Goal: Task Accomplishment & Management: Use online tool/utility

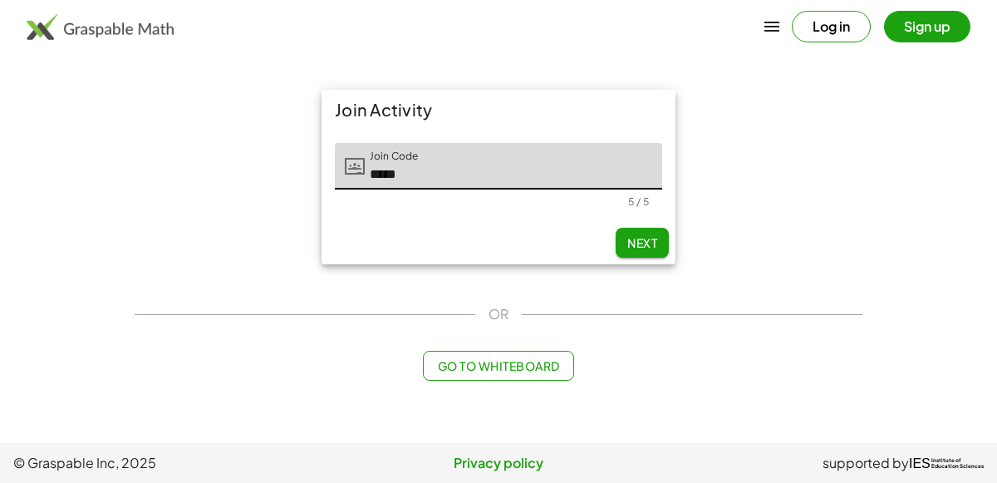
type input "*****"
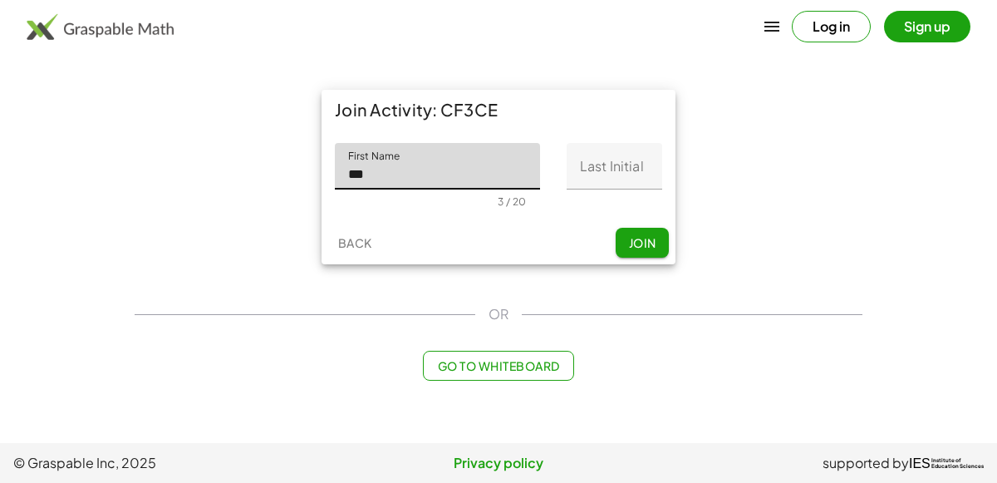
type input "***"
click at [601, 175] on input "Last Initial" at bounding box center [615, 166] width 96 height 47
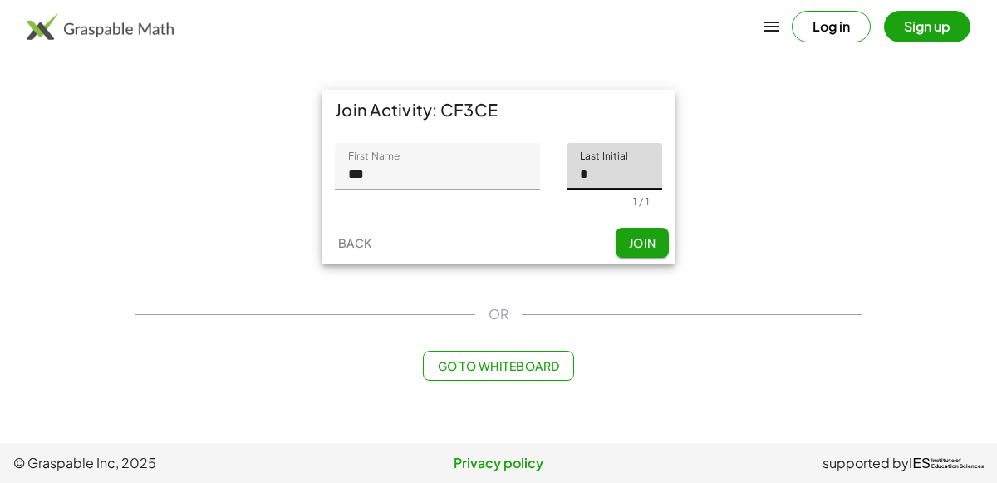
type input "*"
click at [636, 242] on span "Join" at bounding box center [641, 242] width 27 height 15
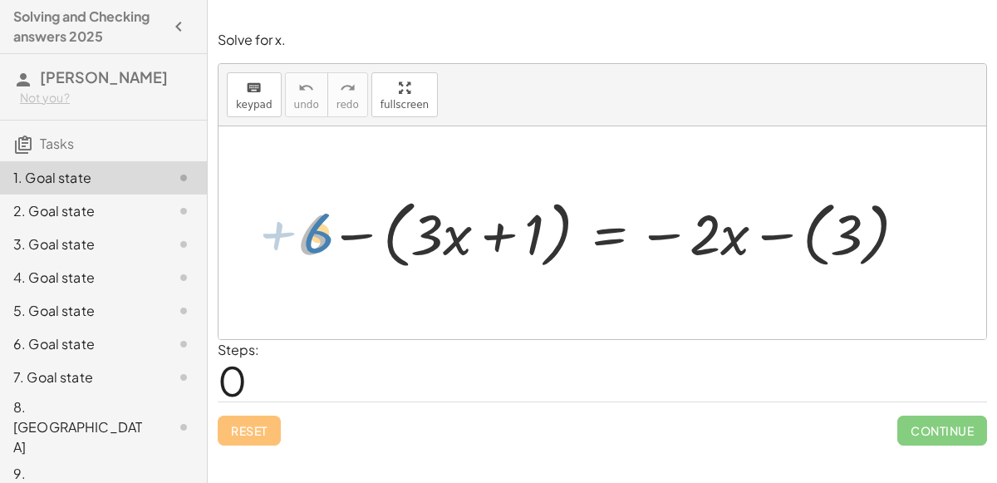
click at [315, 219] on div at bounding box center [609, 232] width 638 height 82
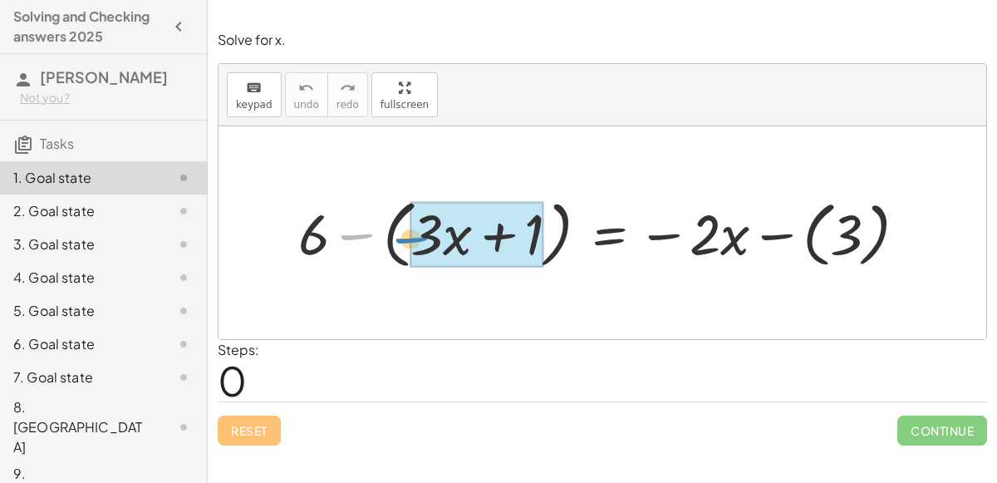
drag, startPoint x: 351, startPoint y: 230, endPoint x: 405, endPoint y: 233, distance: 54.1
click at [405, 233] on div at bounding box center [609, 232] width 638 height 82
drag, startPoint x: 356, startPoint y: 229, endPoint x: 409, endPoint y: 232, distance: 53.2
click at [409, 232] on div at bounding box center [609, 232] width 638 height 82
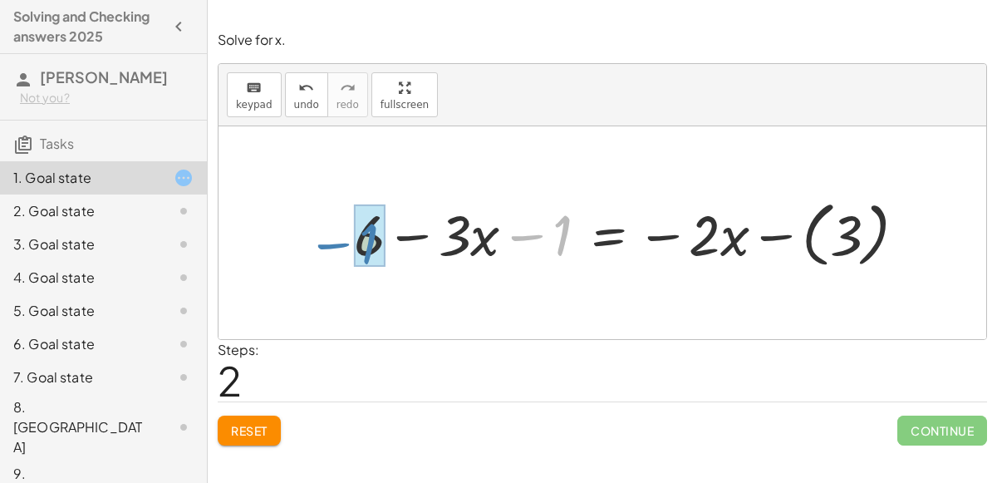
drag, startPoint x: 560, startPoint y: 228, endPoint x: 366, endPoint y: 236, distance: 193.8
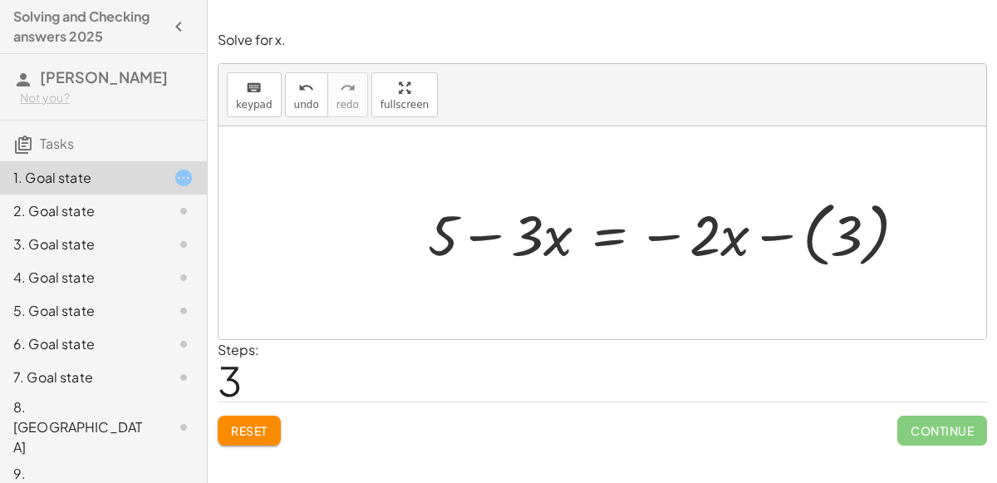
click at [810, 237] on div at bounding box center [674, 233] width 508 height 80
click at [612, 233] on div at bounding box center [646, 232] width 453 height 74
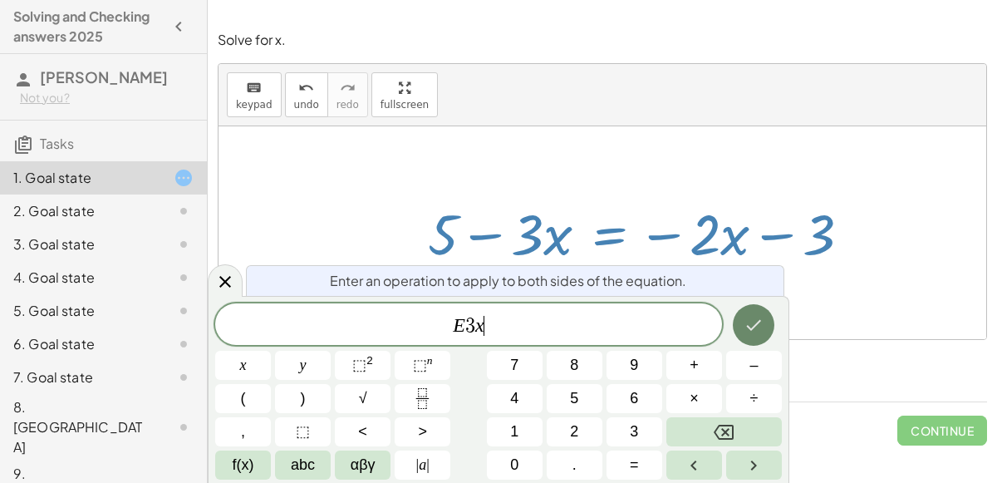
click at [761, 329] on icon "Done" at bounding box center [754, 325] width 20 height 20
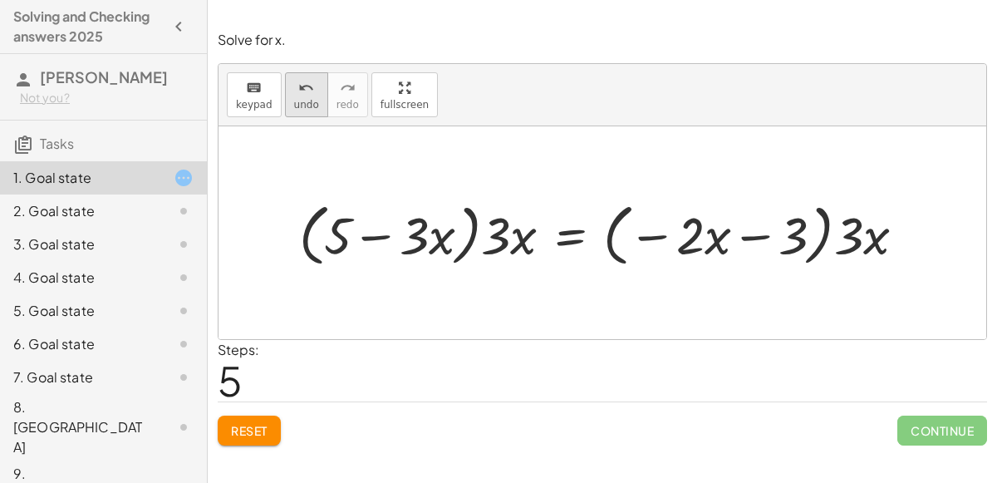
click at [308, 101] on span "undo" at bounding box center [306, 105] width 25 height 12
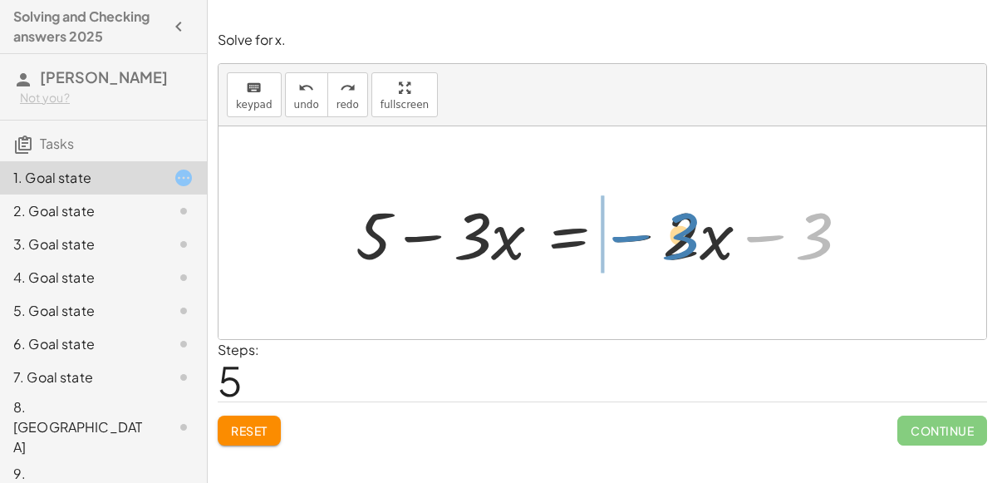
drag, startPoint x: 823, startPoint y: 236, endPoint x: 687, endPoint y: 234, distance: 135.4
click at [687, 234] on div at bounding box center [608, 233] width 523 height 86
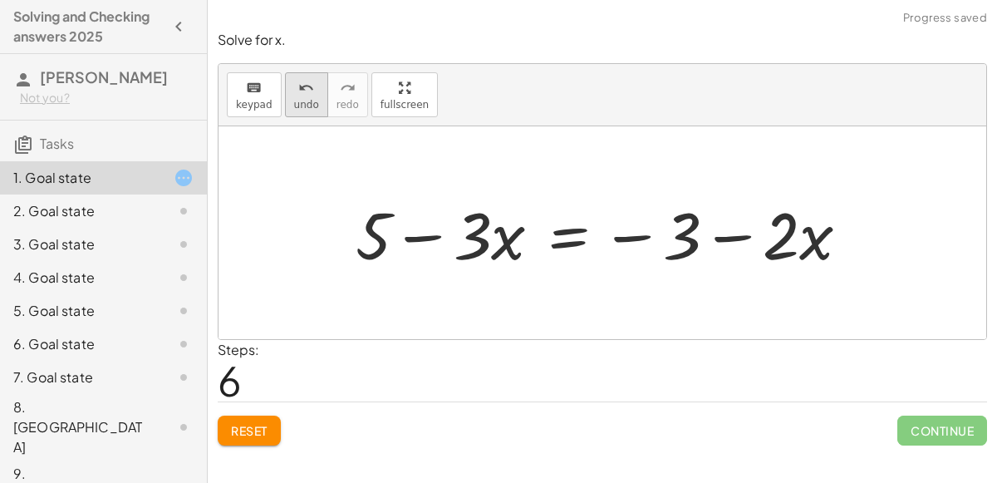
click at [304, 86] on icon "undo" at bounding box center [306, 88] width 16 height 20
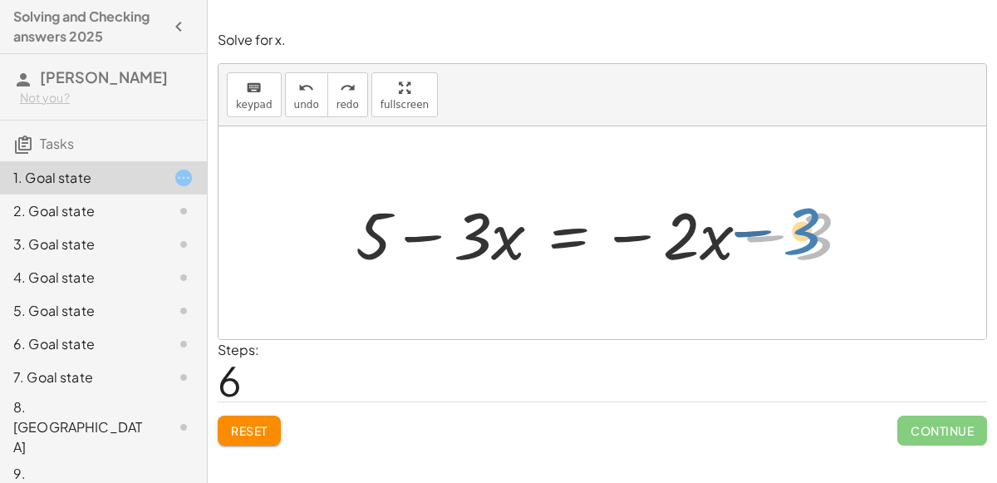
drag, startPoint x: 815, startPoint y: 231, endPoint x: 808, endPoint y: 226, distance: 9.0
click at [808, 226] on div at bounding box center [608, 233] width 523 height 86
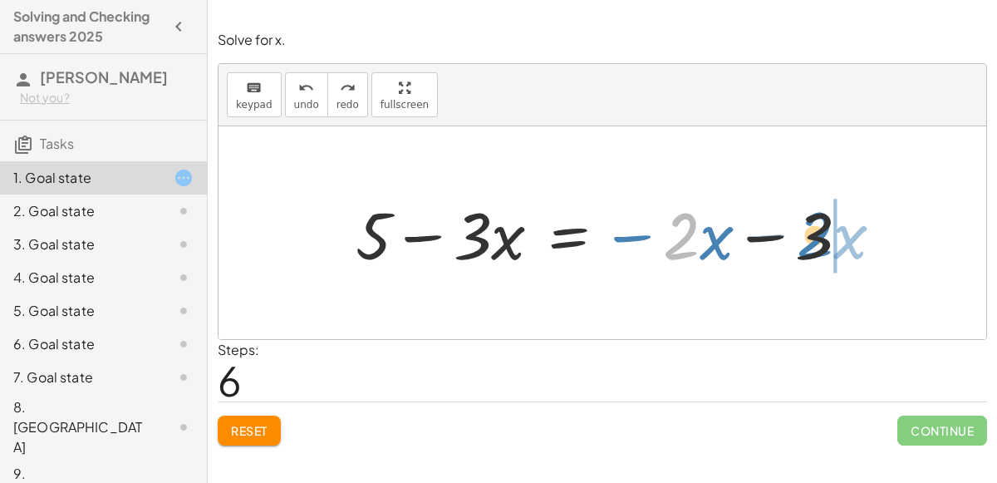
drag, startPoint x: 666, startPoint y: 239, endPoint x: 799, endPoint y: 238, distance: 133.8
click at [799, 238] on div at bounding box center [608, 233] width 523 height 86
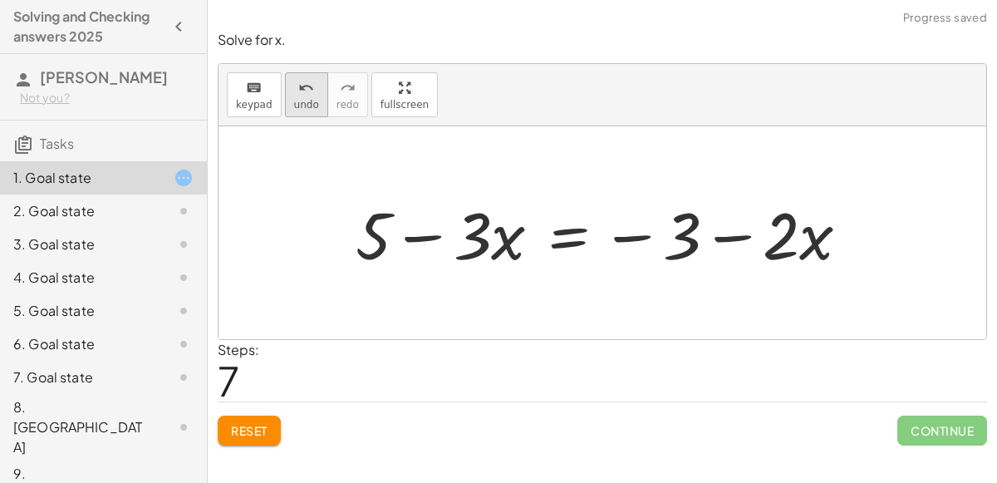
click at [301, 111] on button "undo undo" at bounding box center [306, 94] width 43 height 45
click at [302, 91] on icon "undo" at bounding box center [306, 88] width 16 height 20
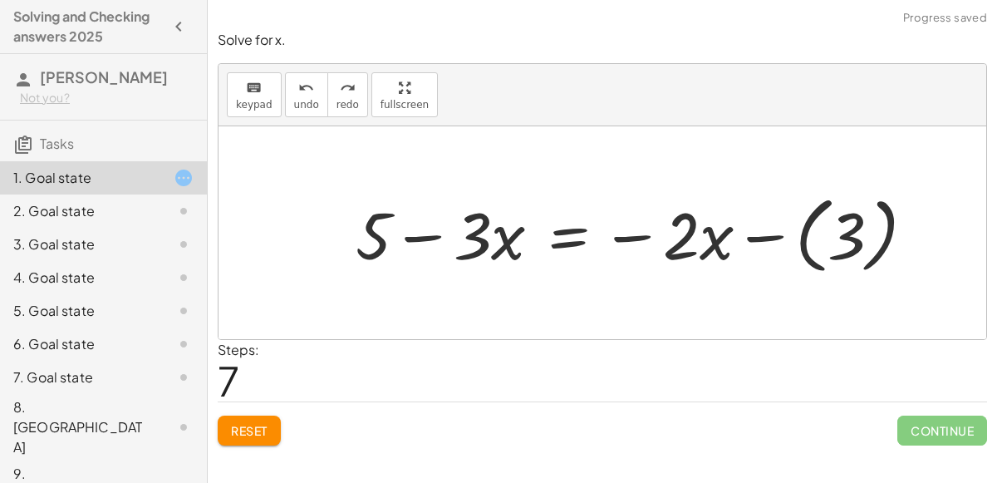
click at [802, 235] on div at bounding box center [641, 233] width 589 height 92
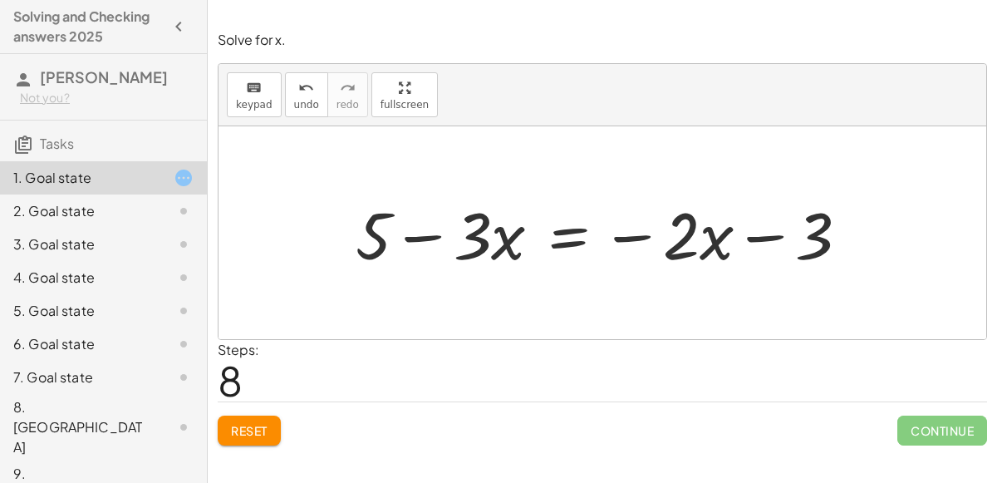
click at [575, 292] on div at bounding box center [603, 232] width 768 height 213
click at [562, 239] on div at bounding box center [608, 233] width 523 height 86
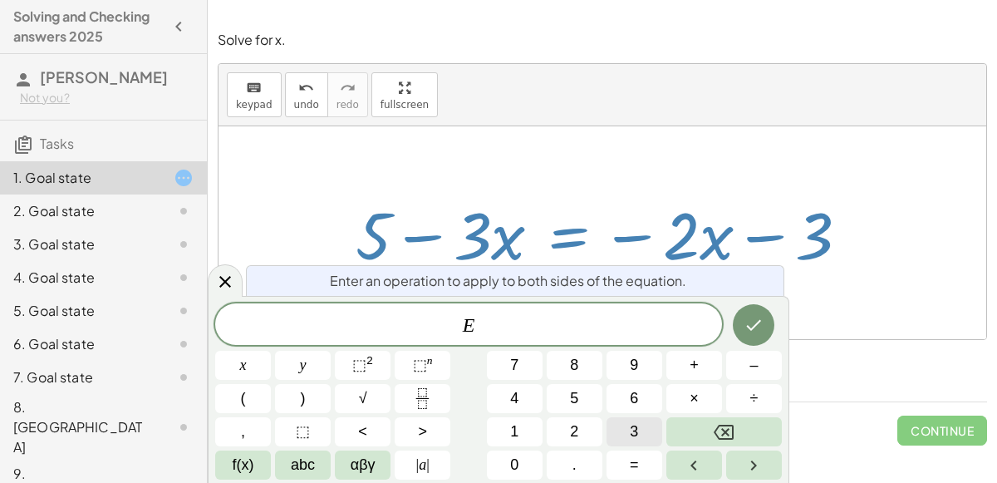
click at [631, 434] on span "3" at bounding box center [634, 431] width 8 height 22
click at [712, 394] on button "×" at bounding box center [694, 398] width 56 height 29
click at [724, 435] on icon "Backspace" at bounding box center [724, 432] width 20 height 15
click at [237, 357] on button "x" at bounding box center [243, 365] width 56 height 29
click at [753, 310] on button "Done" at bounding box center [754, 325] width 42 height 42
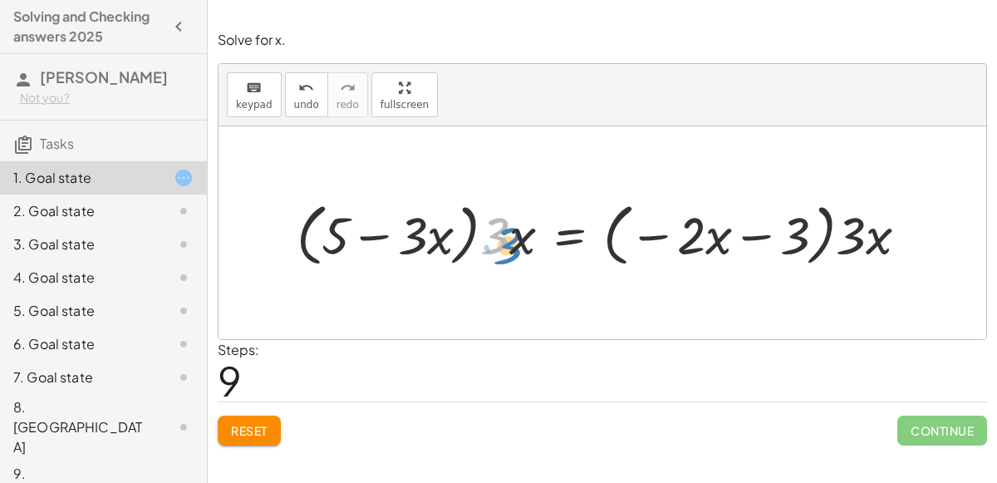
drag, startPoint x: 504, startPoint y: 228, endPoint x: 513, endPoint y: 235, distance: 11.8
click at [513, 235] on div at bounding box center [608, 232] width 641 height 76
drag, startPoint x: 511, startPoint y: 243, endPoint x: 429, endPoint y: 238, distance: 82.4
click at [429, 238] on div at bounding box center [608, 232] width 641 height 76
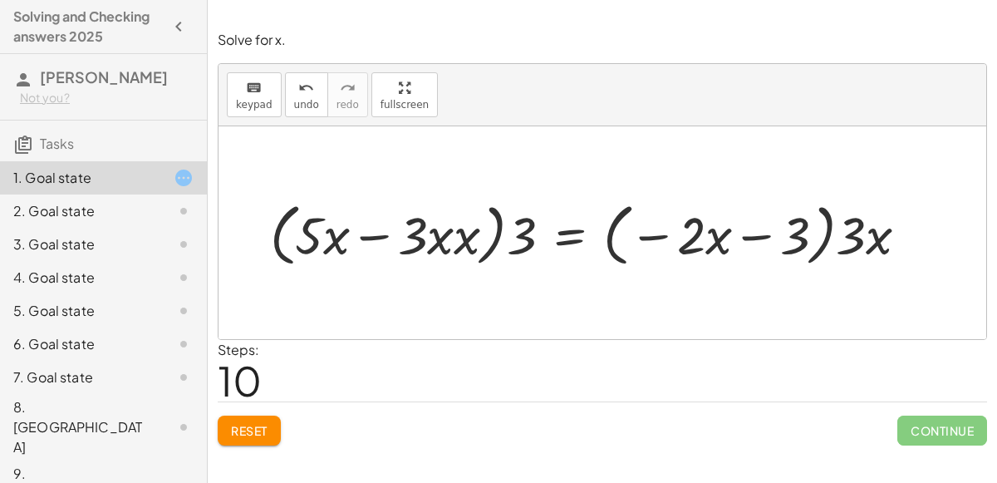
click at [462, 233] on div at bounding box center [596, 232] width 668 height 76
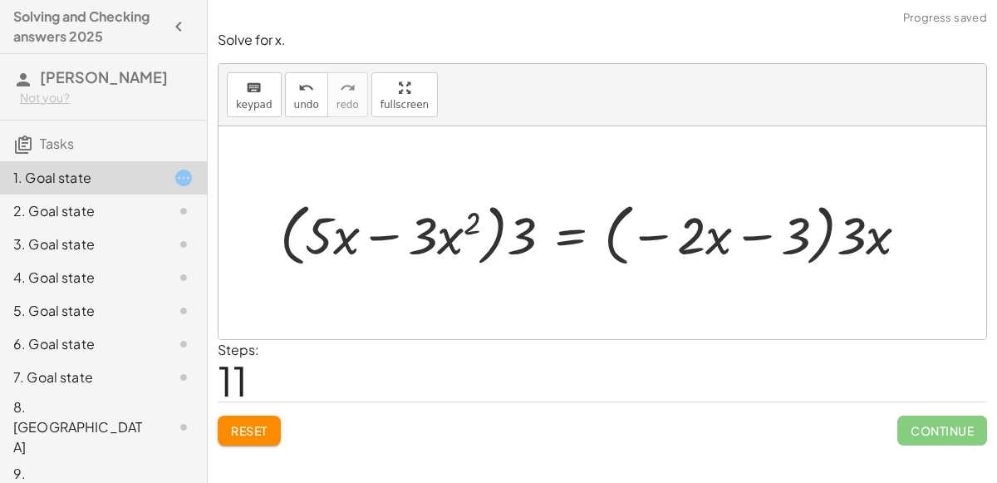
click at [445, 233] on div at bounding box center [601, 232] width 658 height 76
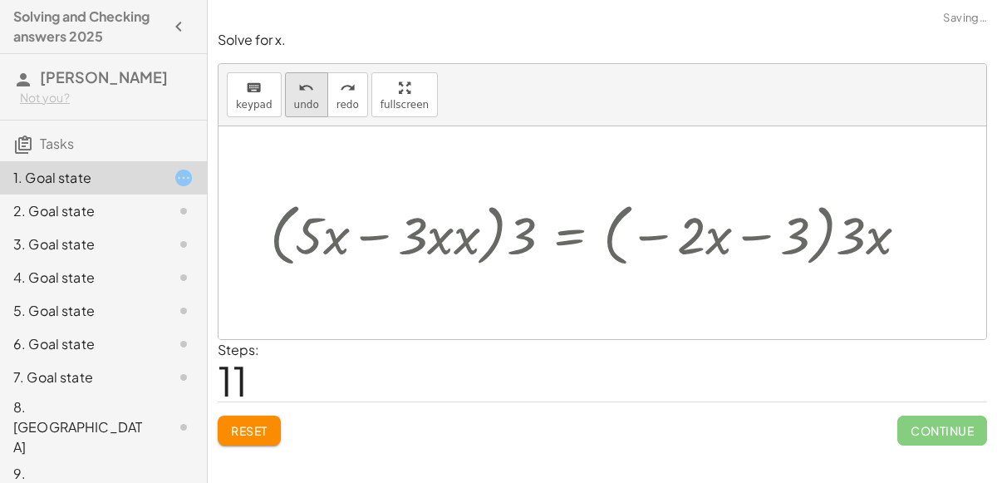
click at [298, 95] on icon "undo" at bounding box center [306, 88] width 16 height 20
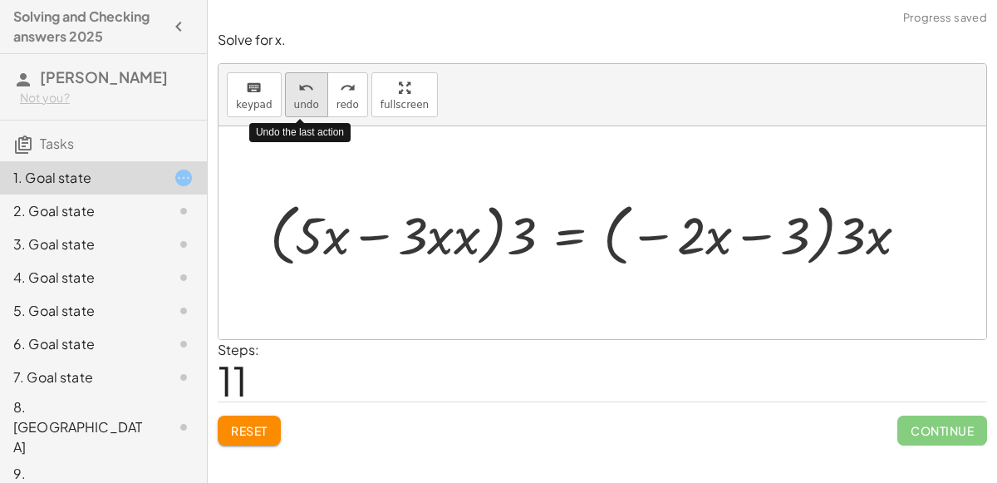
click at [298, 95] on icon "undo" at bounding box center [306, 88] width 16 height 20
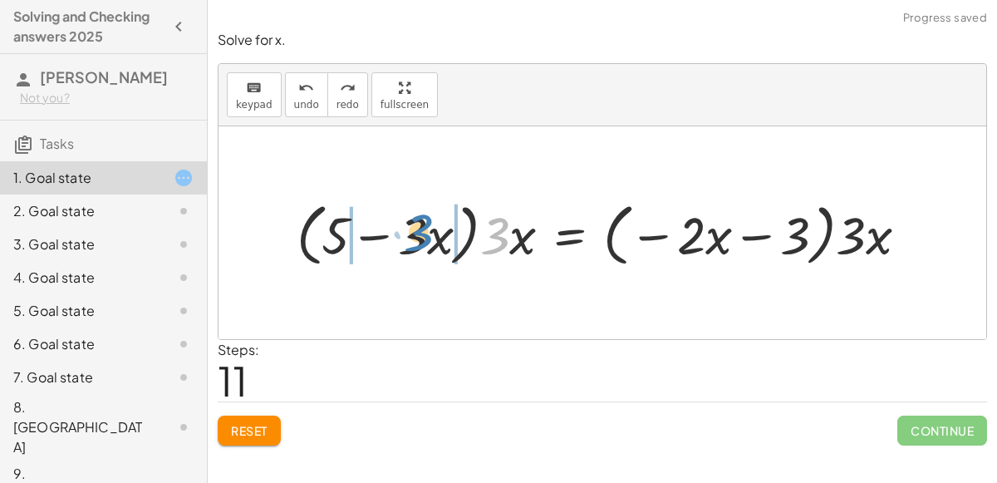
drag, startPoint x: 493, startPoint y: 237, endPoint x: 414, endPoint y: 233, distance: 79.0
click at [414, 233] on div at bounding box center [608, 232] width 641 height 76
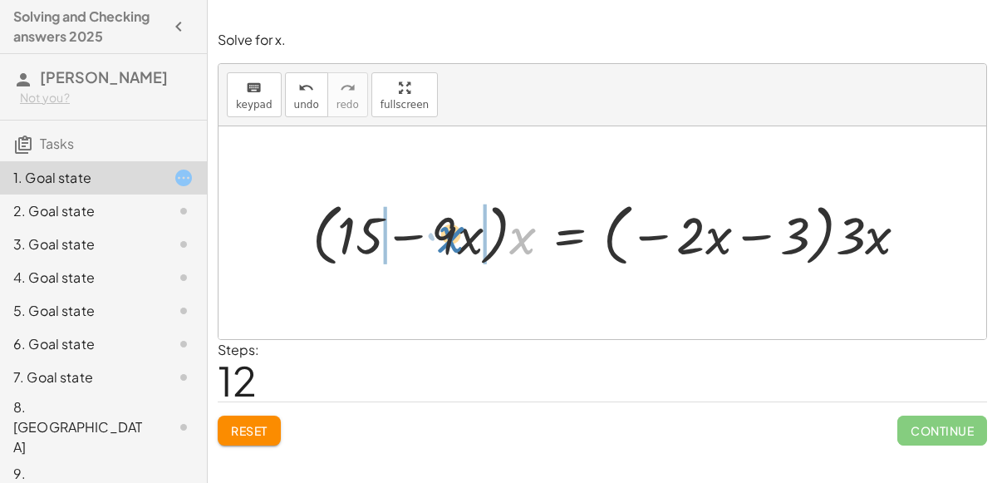
drag, startPoint x: 521, startPoint y: 242, endPoint x: 449, endPoint y: 239, distance: 71.5
click at [449, 239] on div at bounding box center [616, 232] width 625 height 76
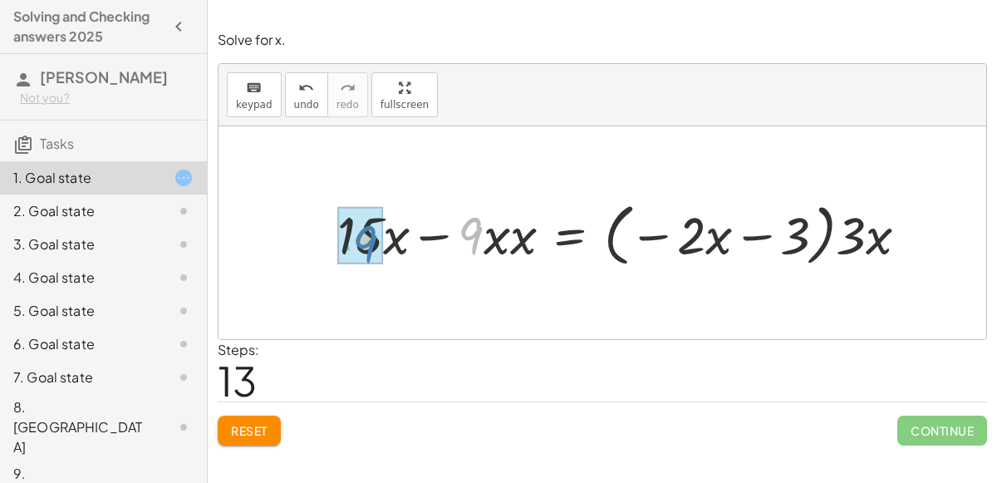
drag, startPoint x: 474, startPoint y: 227, endPoint x: 368, endPoint y: 234, distance: 105.8
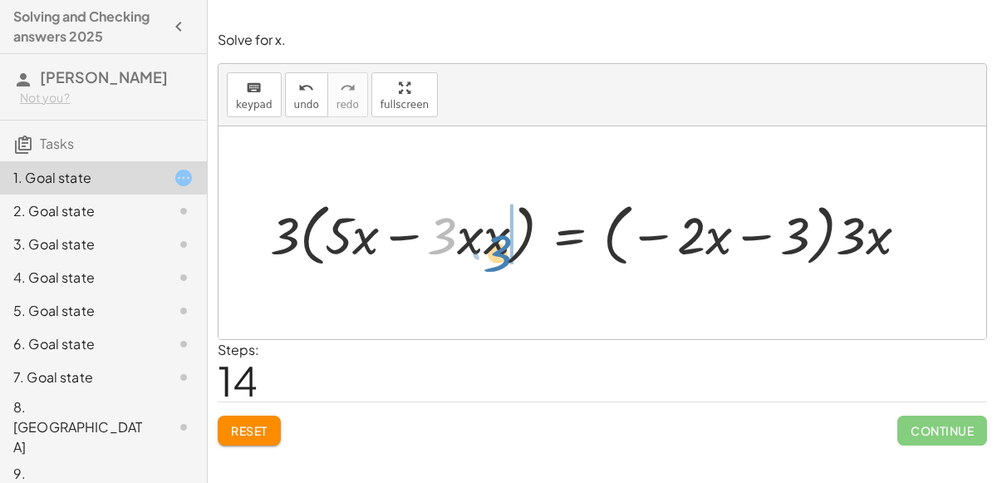
drag, startPoint x: 449, startPoint y: 238, endPoint x: 505, endPoint y: 253, distance: 58.4
click at [505, 253] on div at bounding box center [596, 232] width 668 height 76
click at [486, 245] on div at bounding box center [596, 232] width 668 height 76
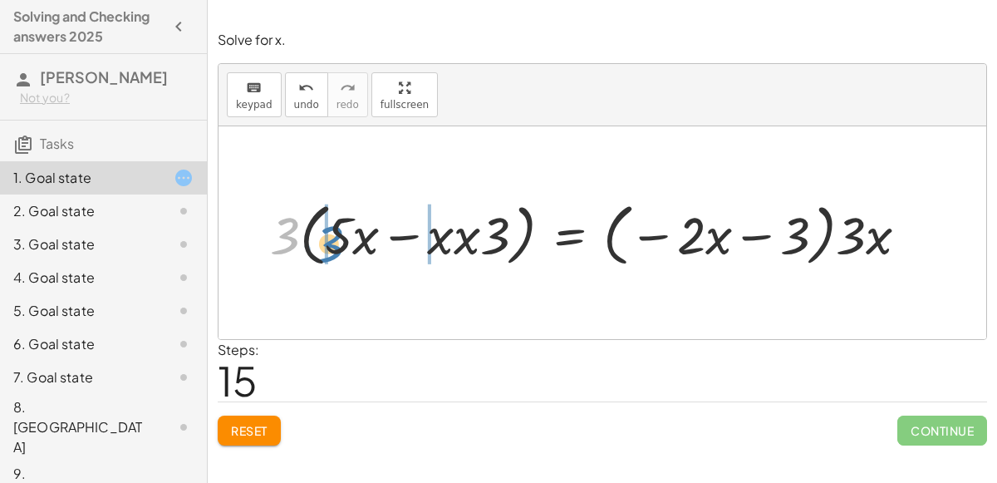
drag, startPoint x: 278, startPoint y: 220, endPoint x: 326, endPoint y: 225, distance: 47.6
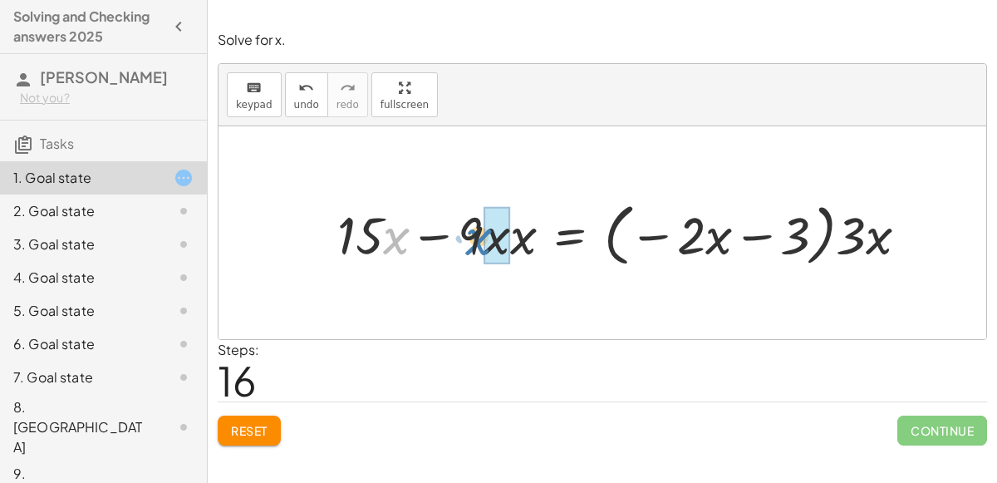
drag, startPoint x: 388, startPoint y: 239, endPoint x: 470, endPoint y: 239, distance: 82.3
click at [470, 239] on div at bounding box center [629, 232] width 601 height 76
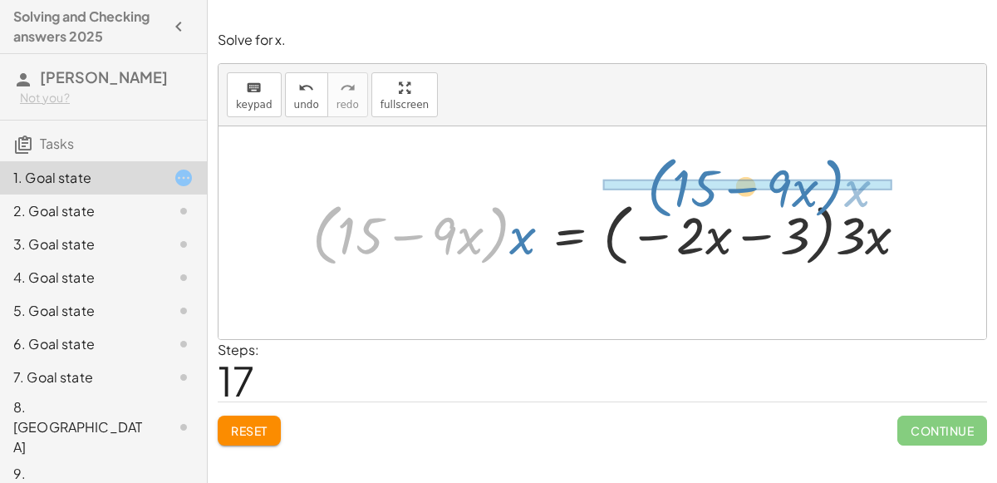
drag, startPoint x: 495, startPoint y: 226, endPoint x: 827, endPoint y: 173, distance: 335.8
click at [827, 173] on div "+ 6 − ( + · 3 · x + 1 ) = − · 2 · x − ( 3 ) + 6 − · 3 · x − 1 = − · 2 · x − ( 3…" at bounding box center [603, 232] width 768 height 213
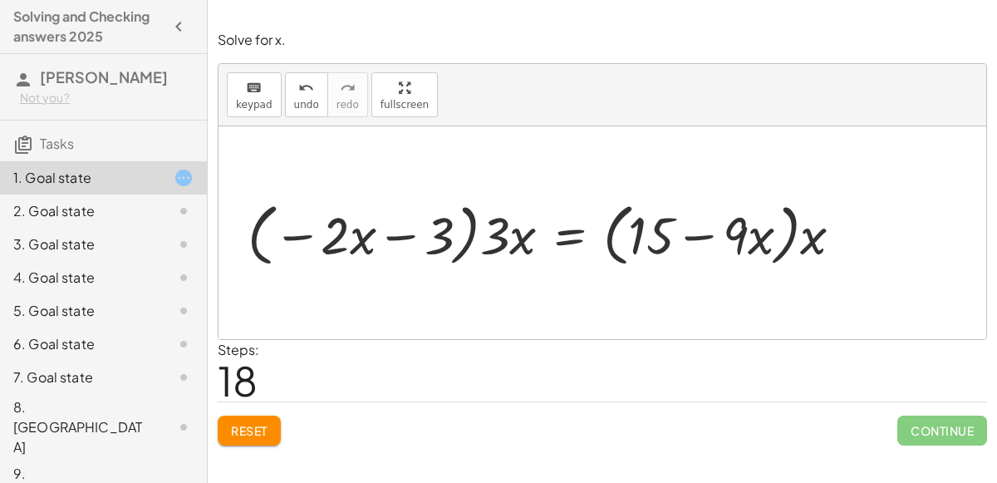
click at [827, 173] on div at bounding box center [603, 232] width 768 height 213
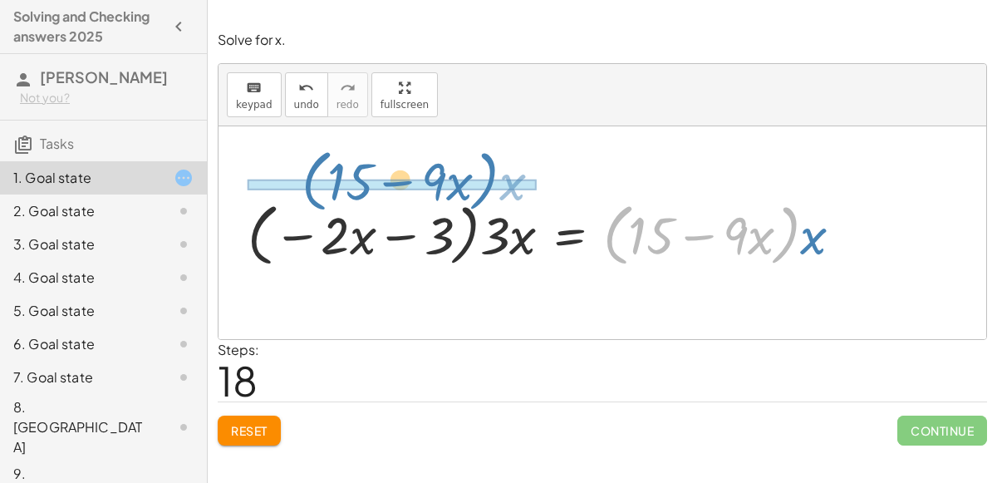
drag, startPoint x: 781, startPoint y: 226, endPoint x: 479, endPoint y: 172, distance: 306.4
click at [479, 172] on div "+ 6 − ( + · 3 · x + 1 ) = − · 2 · x − ( 3 ) + 6 − · 3 · x − 1 = − · 2 · x − ( 3…" at bounding box center [603, 232] width 768 height 213
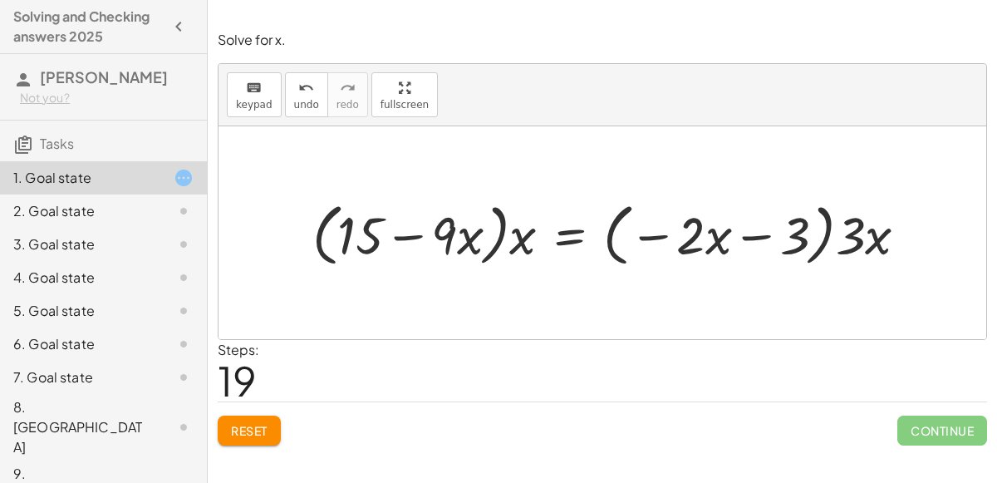
click at [499, 216] on div at bounding box center [616, 232] width 625 height 76
drag, startPoint x: 518, startPoint y: 238, endPoint x: 483, endPoint y: 233, distance: 36.2
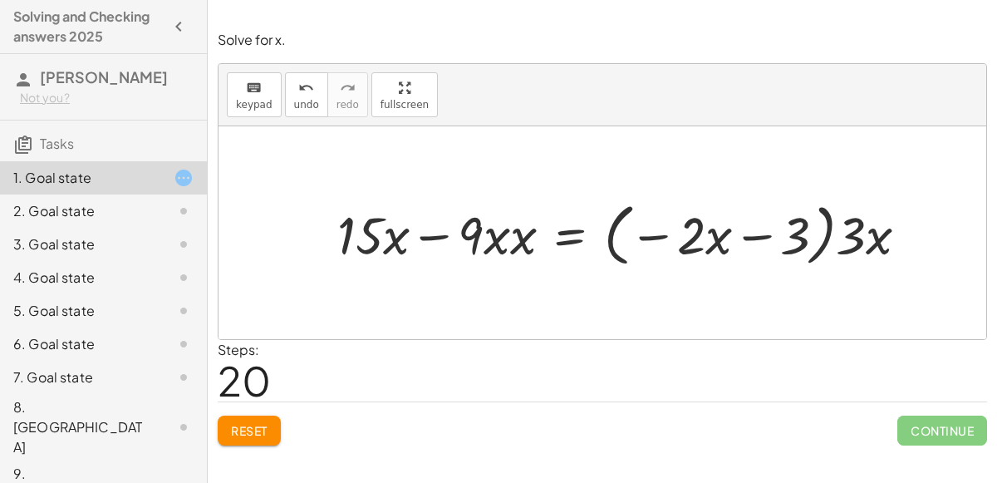
click at [252, 423] on span "Reset" at bounding box center [249, 430] width 37 height 15
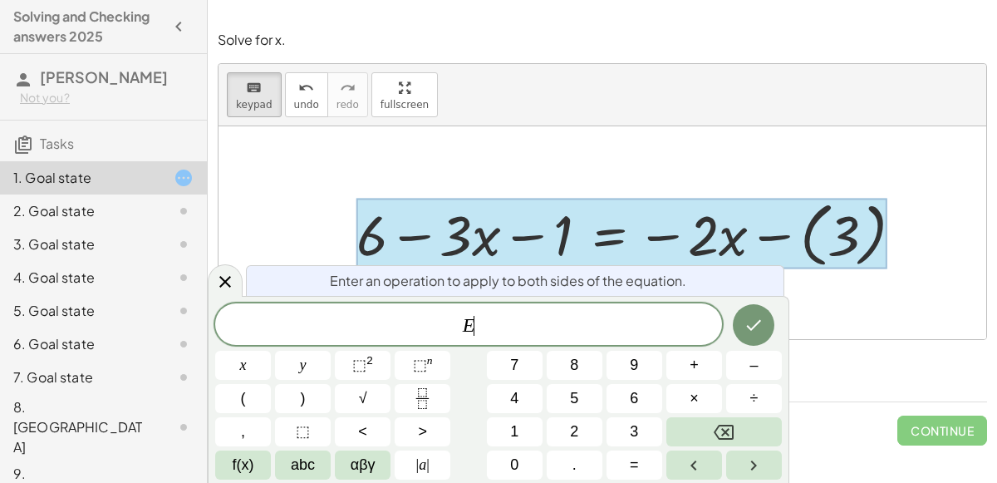
click at [707, 358] on button "+" at bounding box center [694, 365] width 56 height 29
click at [634, 431] on span "3" at bounding box center [634, 431] width 8 height 22
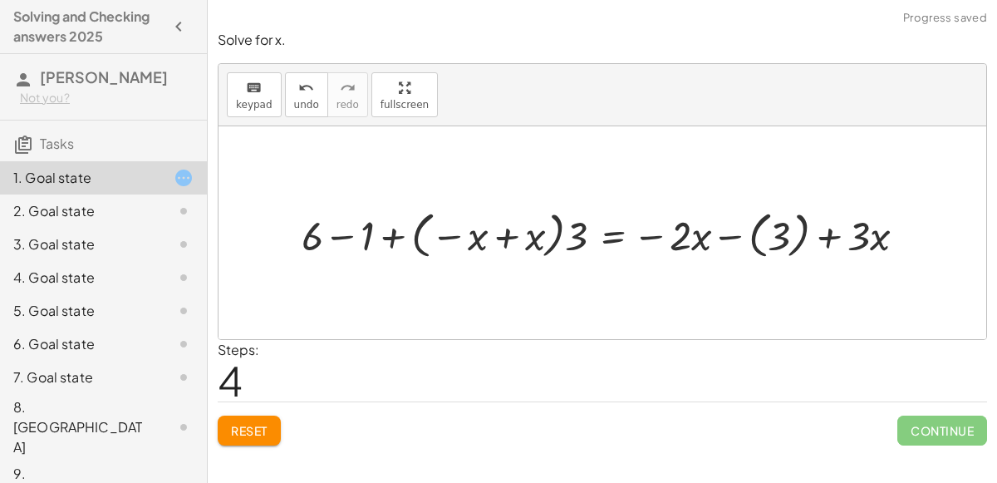
click at [243, 442] on button "Reset" at bounding box center [249, 430] width 63 height 30
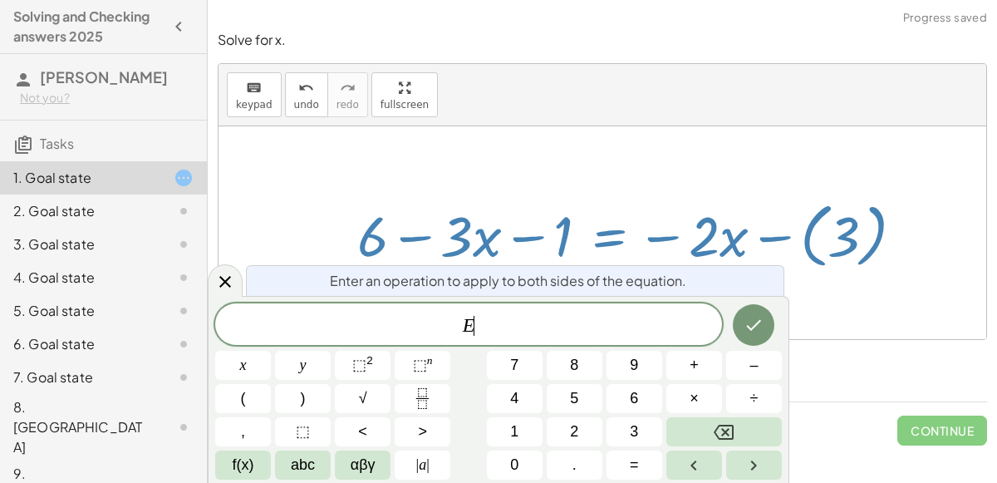
click at [696, 370] on span "+" at bounding box center [694, 365] width 9 height 22
click at [645, 433] on button "3" at bounding box center [635, 431] width 56 height 29
click at [744, 315] on icon "Done" at bounding box center [754, 325] width 20 height 20
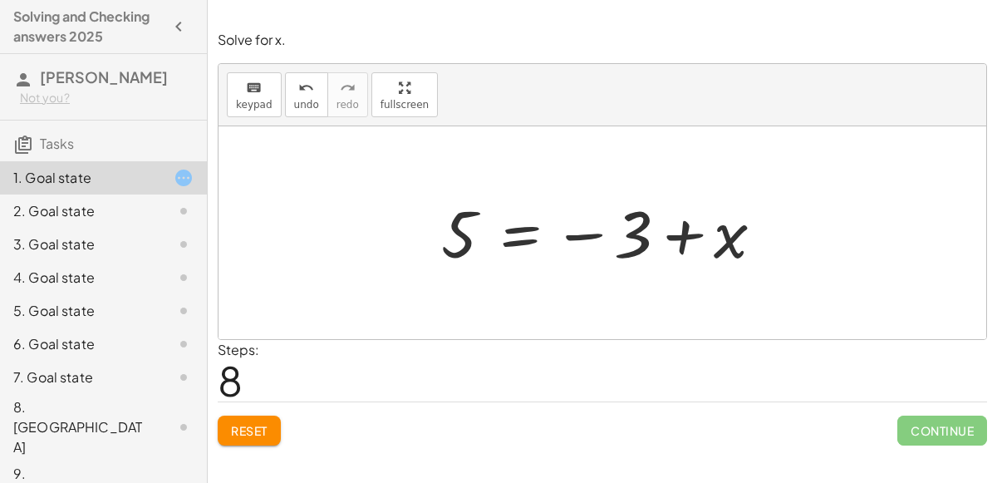
click at [253, 439] on button "Reset" at bounding box center [249, 430] width 63 height 30
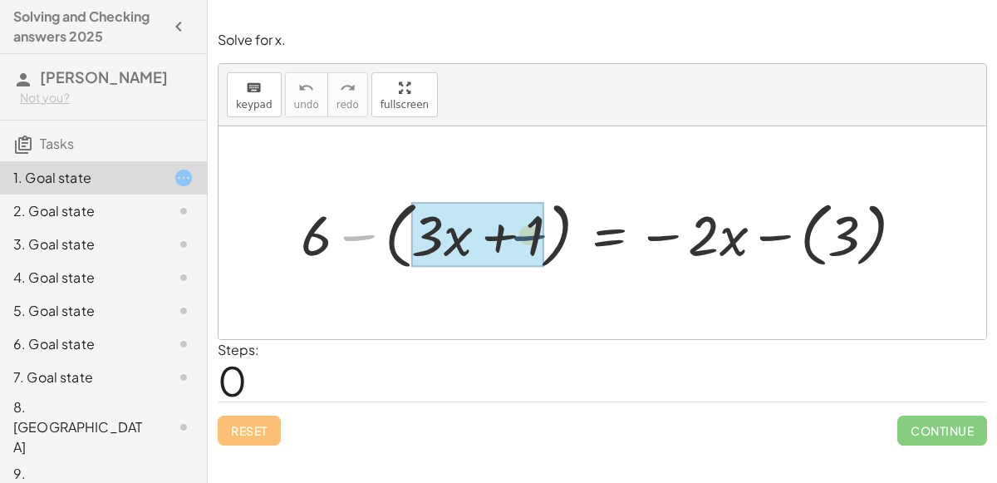
drag, startPoint x: 346, startPoint y: 238, endPoint x: 515, endPoint y: 239, distance: 169.5
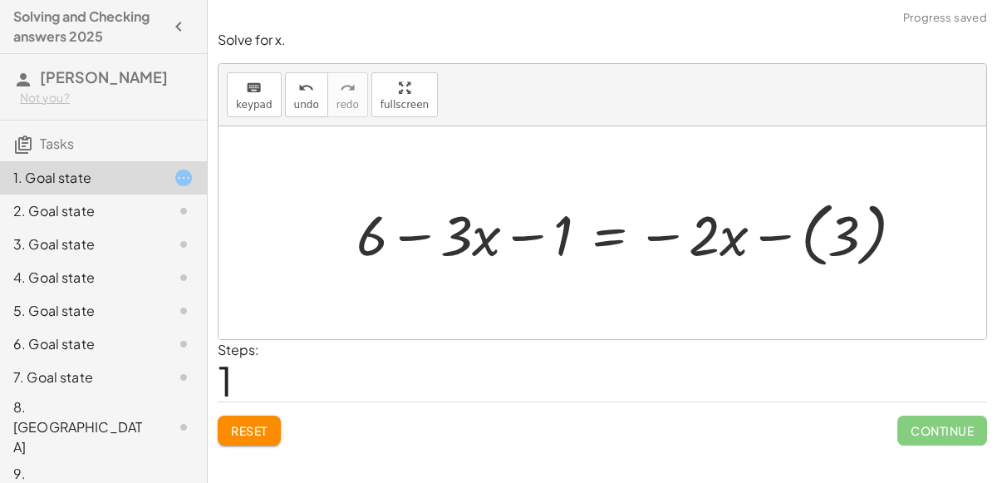
click at [600, 236] on div at bounding box center [636, 232] width 577 height 79
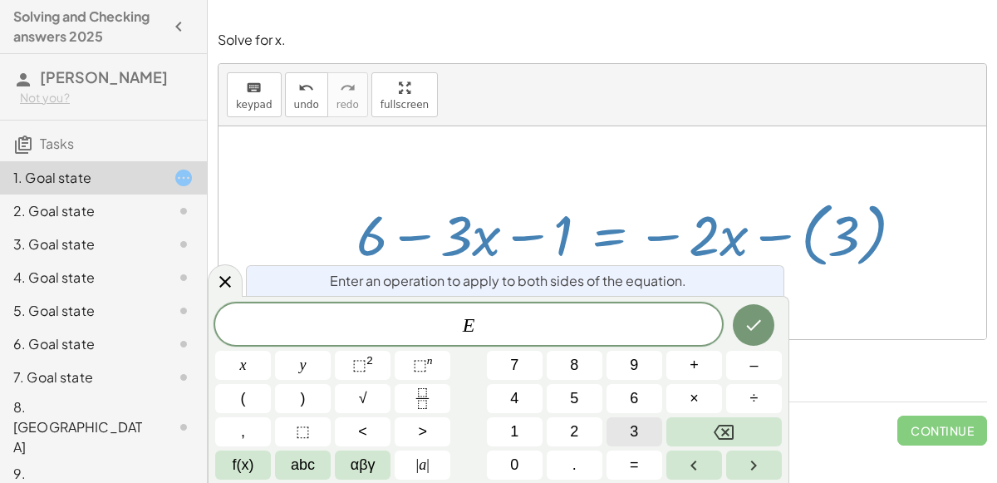
click at [643, 426] on button "3" at bounding box center [635, 431] width 56 height 29
click at [729, 434] on icon "Backspace" at bounding box center [724, 432] width 20 height 15
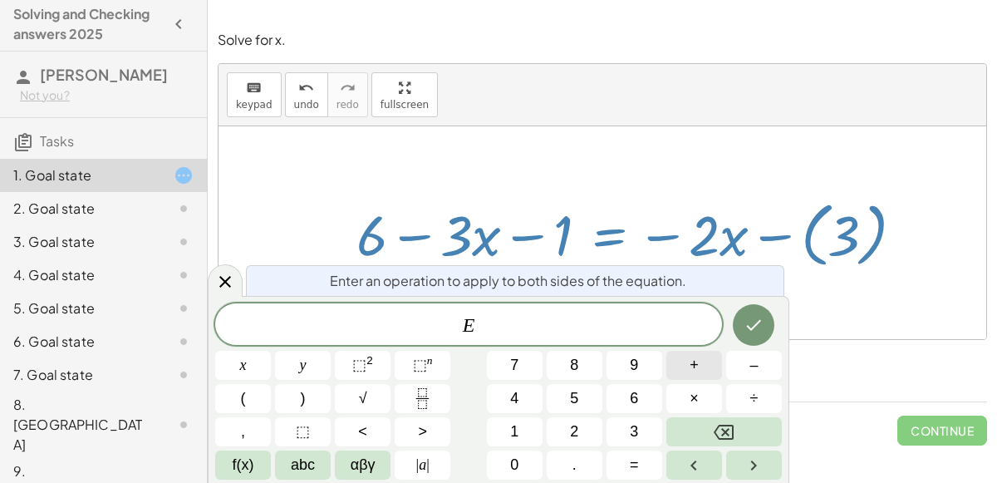
click at [672, 364] on button "+" at bounding box center [694, 365] width 56 height 29
click at [626, 424] on button "3" at bounding box center [635, 431] width 56 height 29
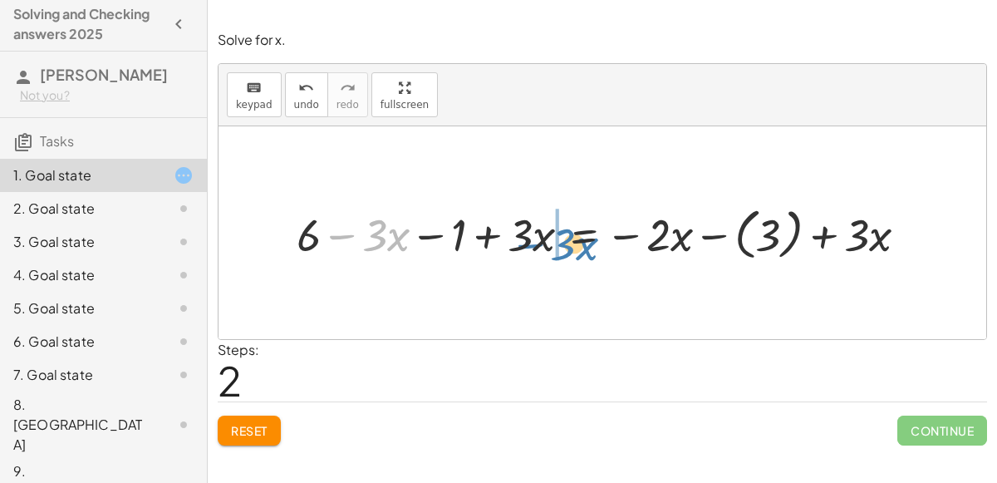
drag, startPoint x: 341, startPoint y: 234, endPoint x: 525, endPoint y: 240, distance: 183.7
click at [525, 240] on div at bounding box center [608, 233] width 641 height 64
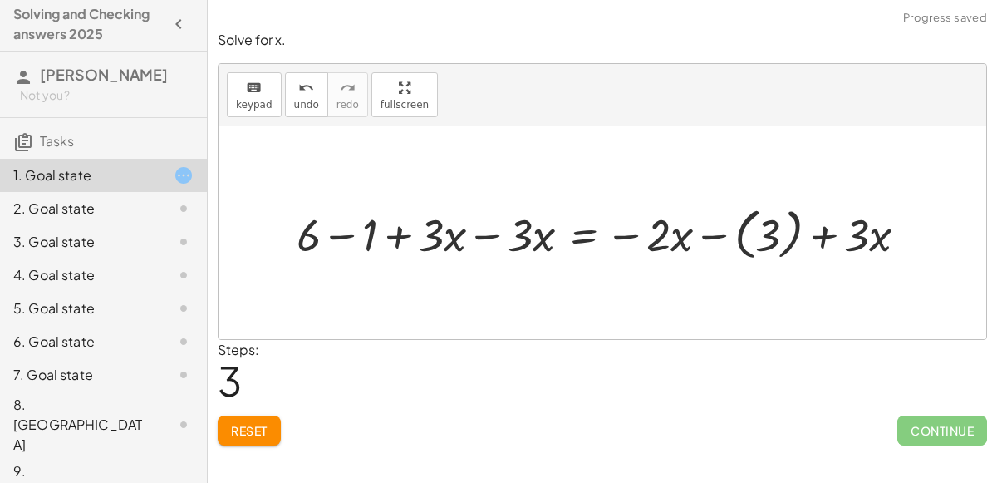
click at [461, 230] on div at bounding box center [608, 233] width 641 height 64
click at [475, 232] on div at bounding box center [608, 233] width 641 height 64
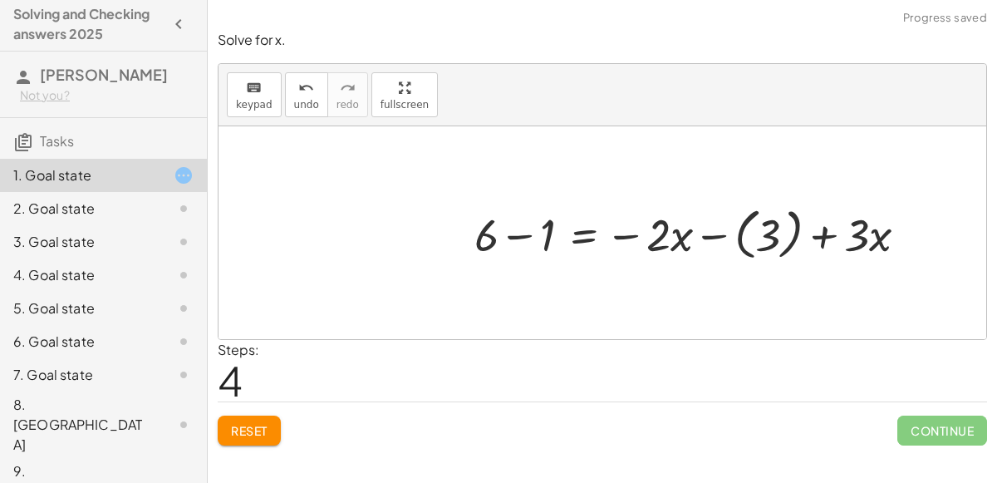
click at [762, 241] on div at bounding box center [697, 233] width 463 height 64
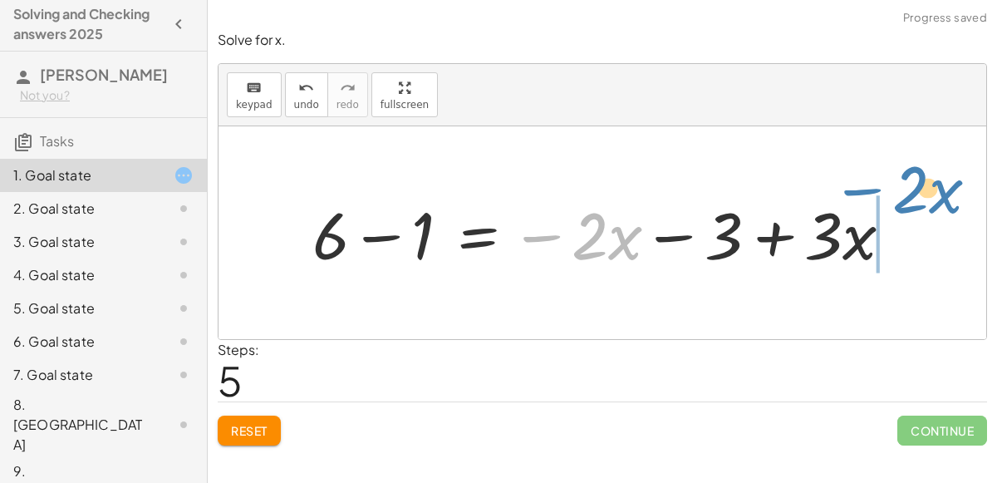
drag, startPoint x: 537, startPoint y: 232, endPoint x: 858, endPoint y: 196, distance: 323.5
click at [858, 196] on div at bounding box center [609, 233] width 610 height 86
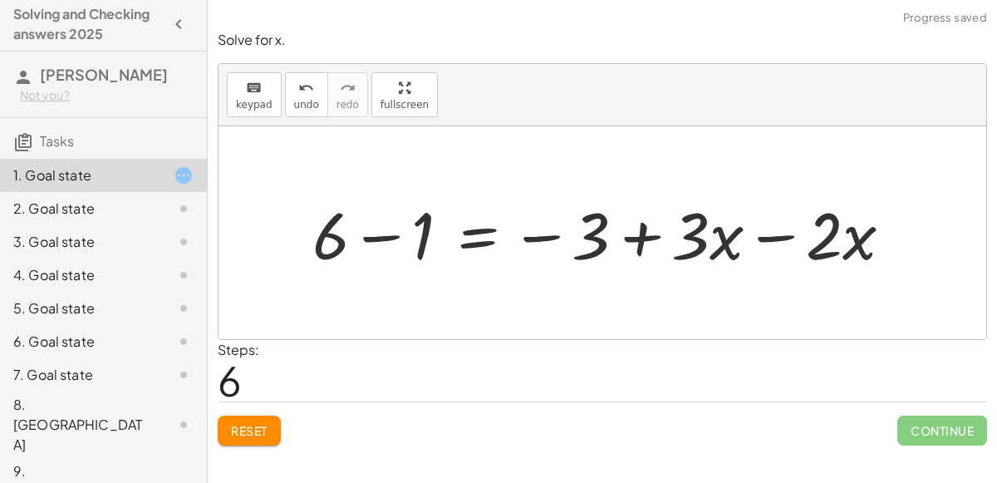
click at [733, 233] on div at bounding box center [609, 233] width 610 height 86
click at [757, 236] on div at bounding box center [609, 233] width 610 height 86
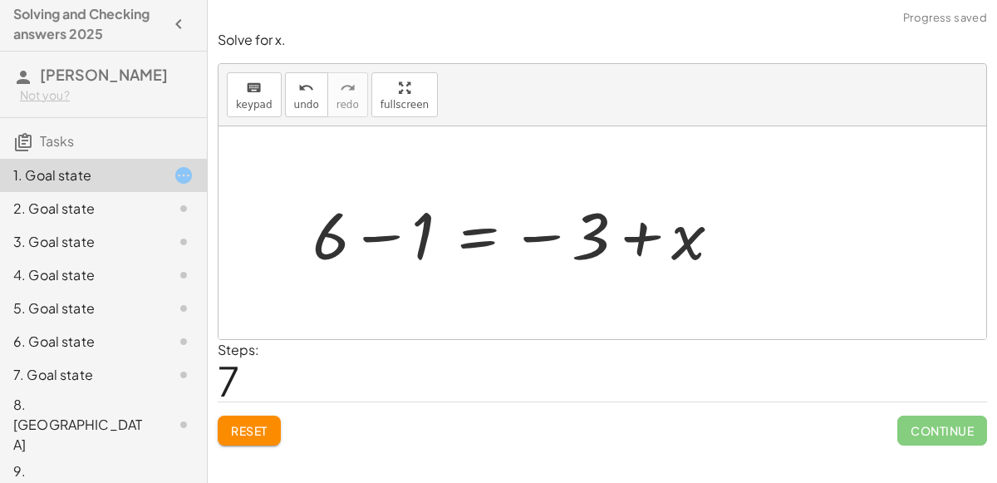
click at [371, 235] on div at bounding box center [523, 233] width 439 height 86
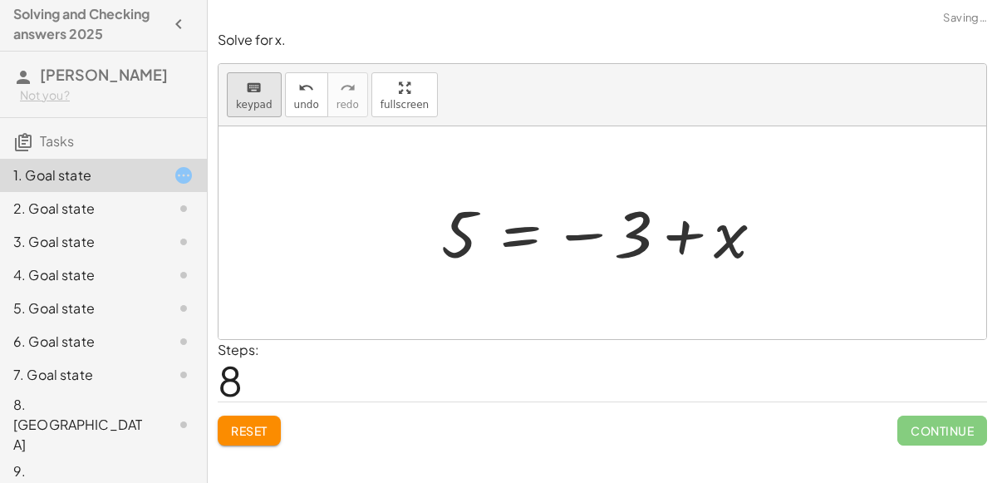
click at [241, 97] on button "keyboard keypad" at bounding box center [254, 94] width 55 height 45
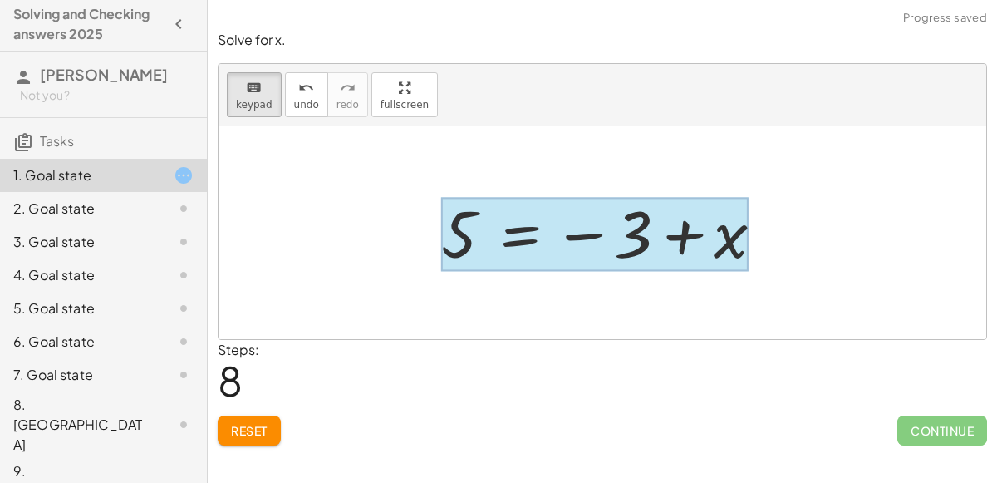
click at [531, 231] on div at bounding box center [594, 235] width 307 height 74
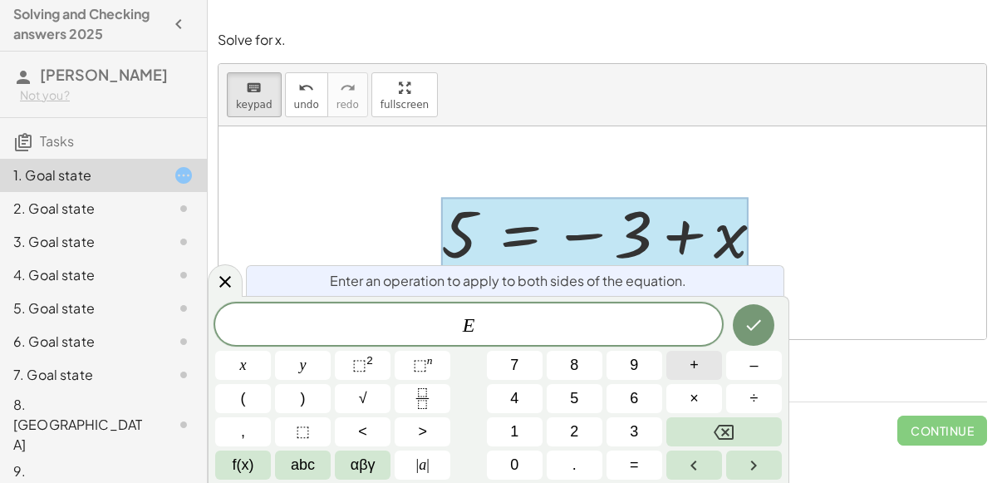
click at [687, 372] on button "+" at bounding box center [694, 365] width 56 height 29
click at [628, 433] on button "3" at bounding box center [635, 431] width 56 height 29
click at [756, 327] on icon "Done" at bounding box center [754, 325] width 20 height 20
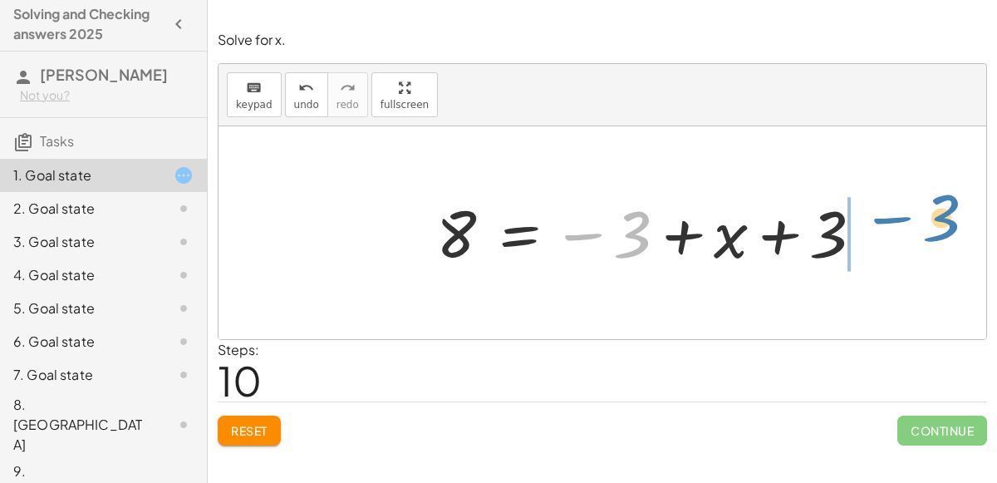
drag, startPoint x: 636, startPoint y: 238, endPoint x: 939, endPoint y: 228, distance: 302.6
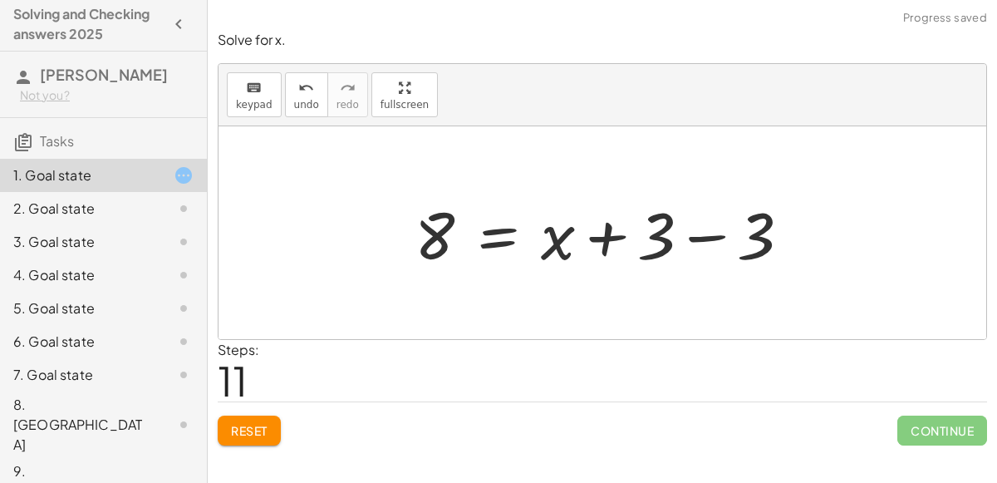
click at [766, 219] on div at bounding box center [609, 233] width 406 height 86
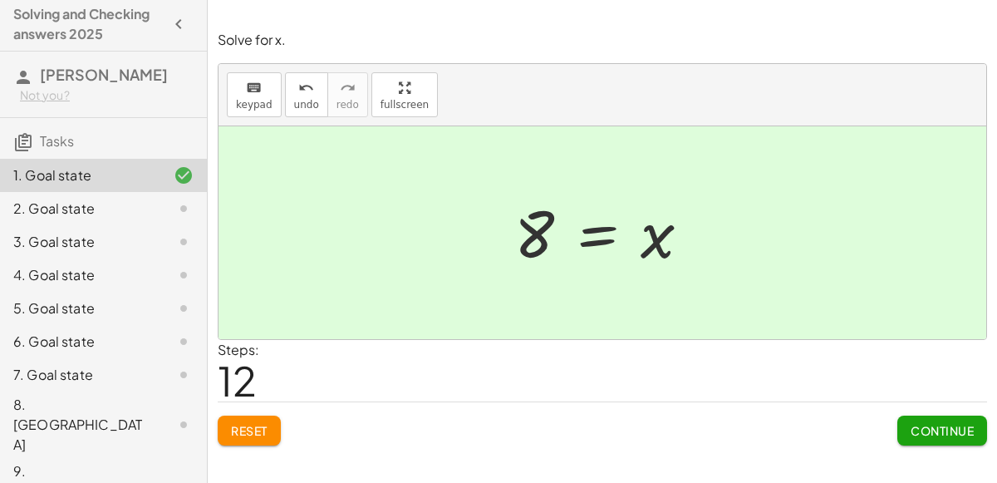
click at [931, 426] on span "Continue" at bounding box center [942, 430] width 63 height 15
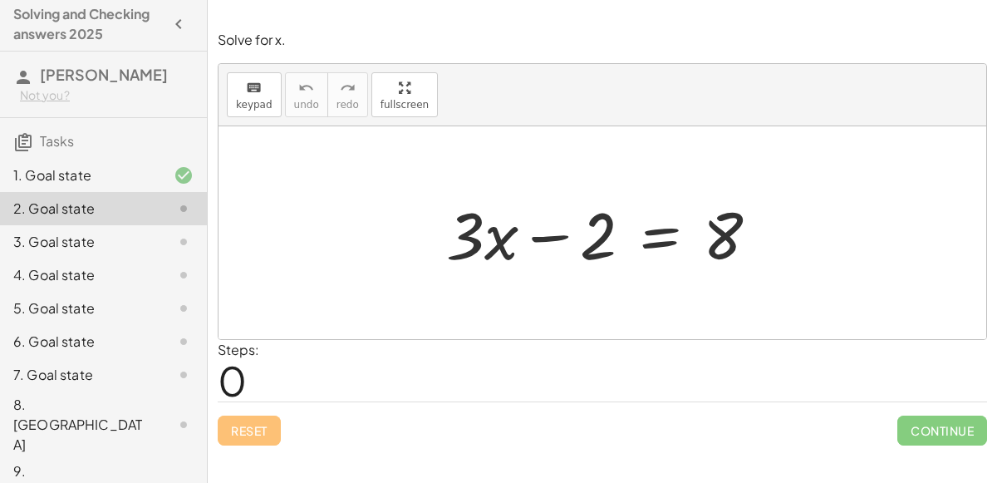
click at [602, 238] on div at bounding box center [609, 233] width 342 height 86
click at [660, 241] on div at bounding box center [609, 233] width 342 height 86
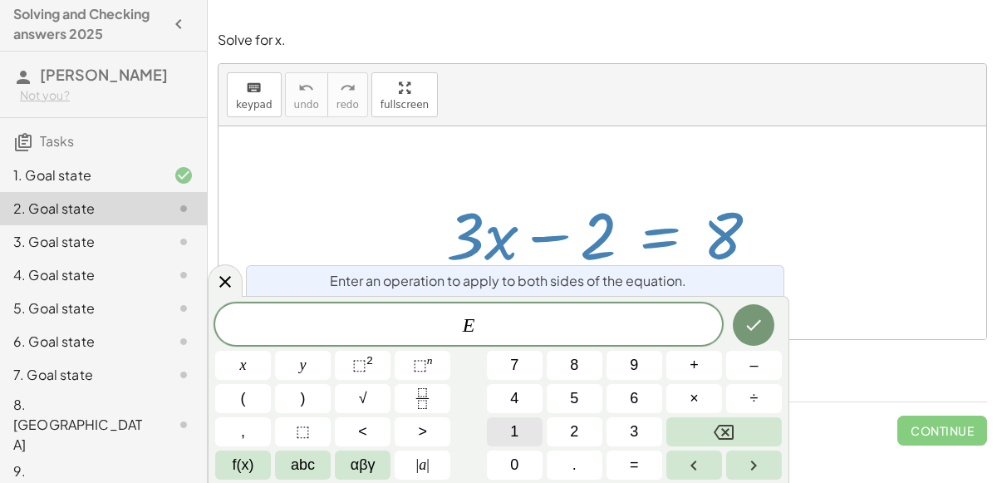
click at [524, 430] on button "1" at bounding box center [515, 431] width 56 height 29
click at [523, 461] on button "0" at bounding box center [515, 464] width 56 height 29
click at [764, 325] on button "Done" at bounding box center [754, 325] width 42 height 42
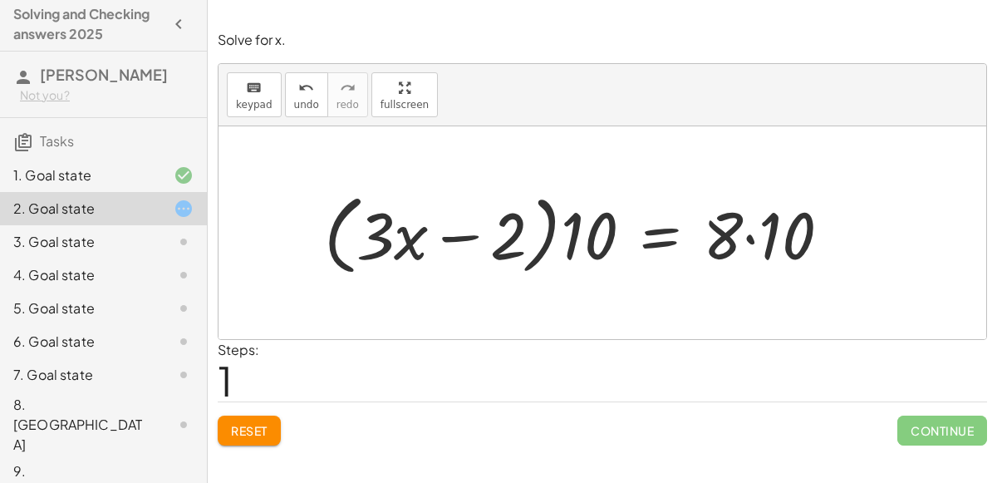
click at [252, 418] on button "Reset" at bounding box center [249, 430] width 63 height 30
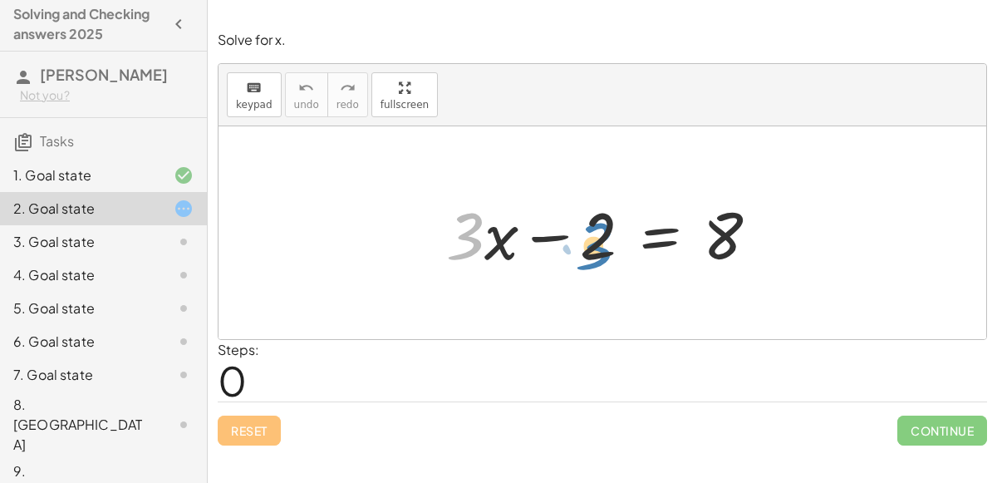
drag, startPoint x: 465, startPoint y: 224, endPoint x: 594, endPoint y: 231, distance: 129.0
click at [594, 231] on div at bounding box center [609, 233] width 342 height 86
drag, startPoint x: 608, startPoint y: 232, endPoint x: 476, endPoint y: 230, distance: 132.1
click at [476, 230] on div at bounding box center [609, 233] width 342 height 86
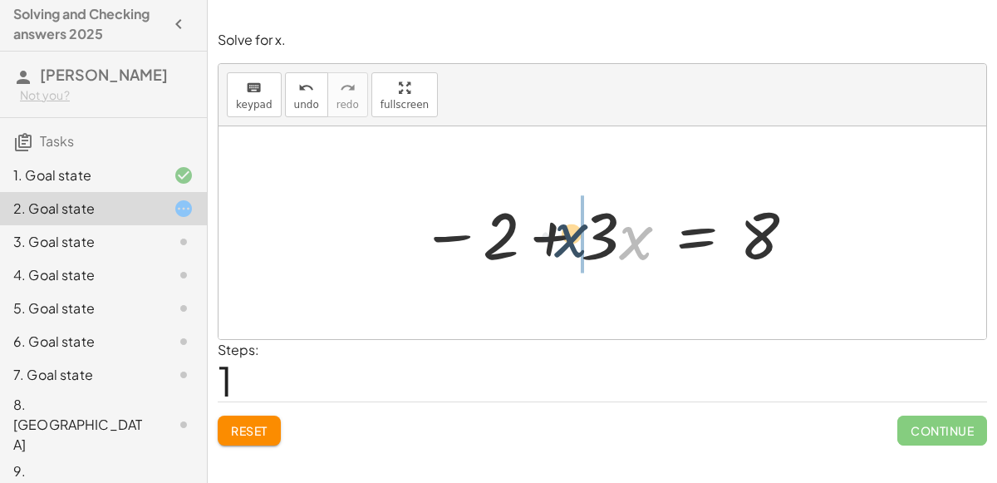
drag, startPoint x: 635, startPoint y: 239, endPoint x: 560, endPoint y: 234, distance: 74.9
click at [560, 234] on div at bounding box center [609, 233] width 394 height 86
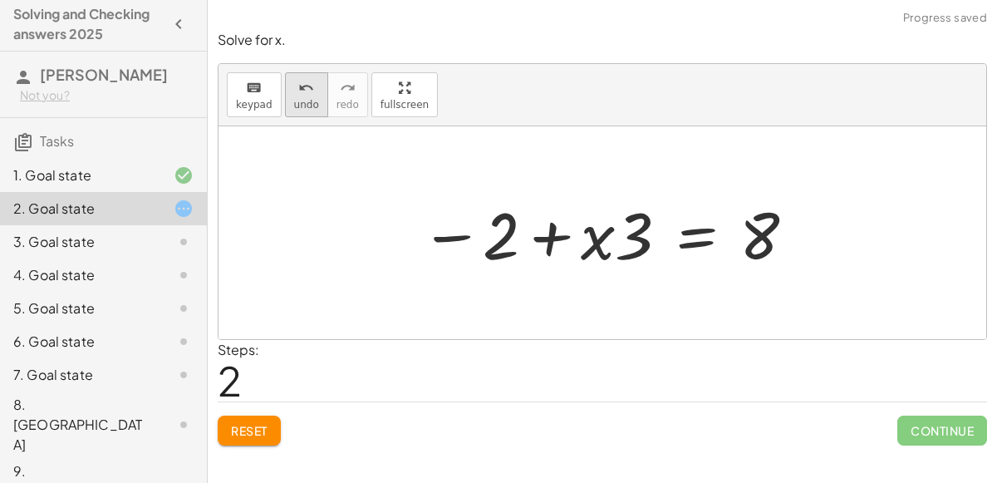
click at [296, 73] on button "undo undo" at bounding box center [306, 94] width 43 height 45
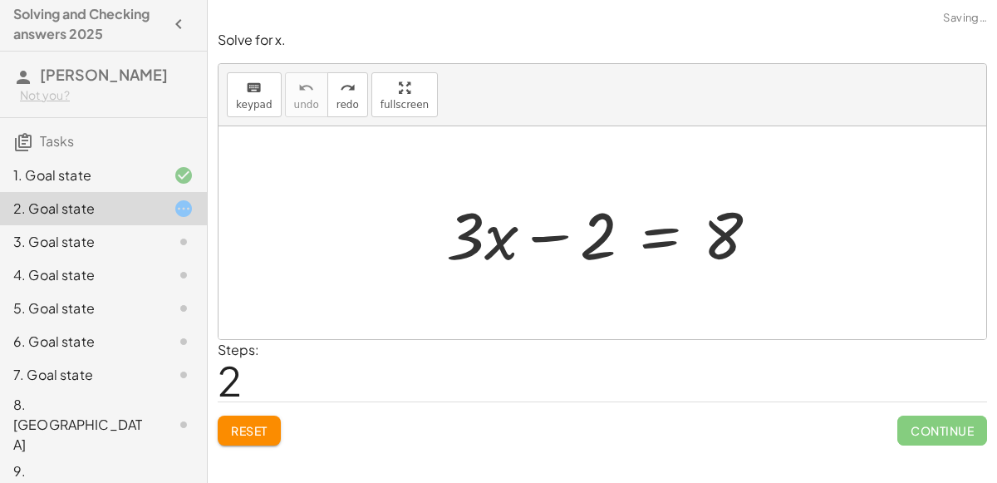
click at [248, 432] on span "Reset" at bounding box center [249, 430] width 37 height 15
click at [657, 239] on div at bounding box center [609, 233] width 342 height 86
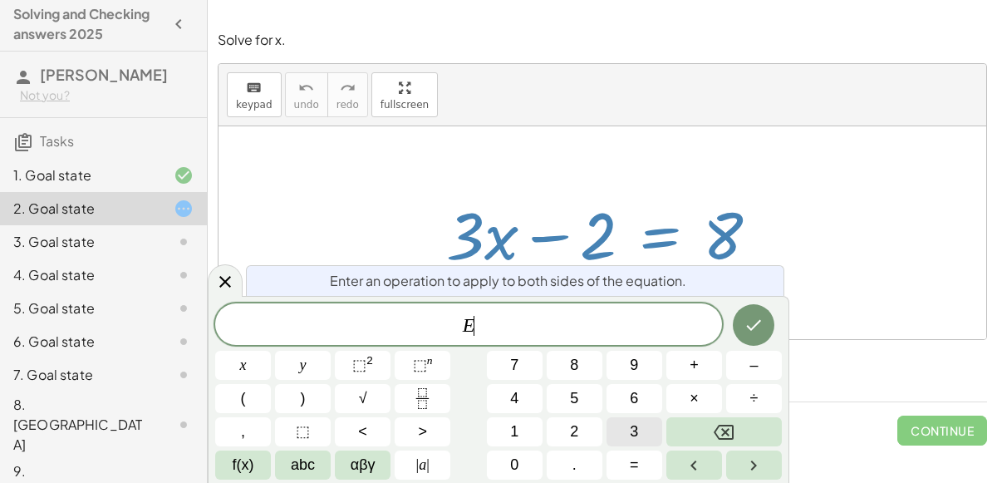
click at [641, 431] on button "3" at bounding box center [635, 431] width 56 height 29
click at [248, 362] on button "x" at bounding box center [243, 365] width 56 height 29
click at [741, 324] on button "Done" at bounding box center [754, 325] width 42 height 42
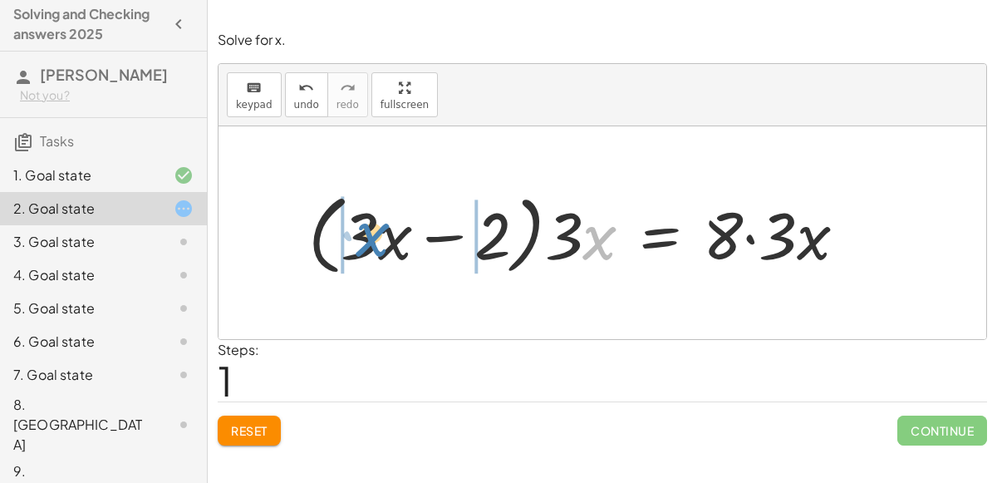
drag, startPoint x: 587, startPoint y: 245, endPoint x: 367, endPoint y: 241, distance: 220.2
click at [367, 241] on div at bounding box center [584, 233] width 568 height 96
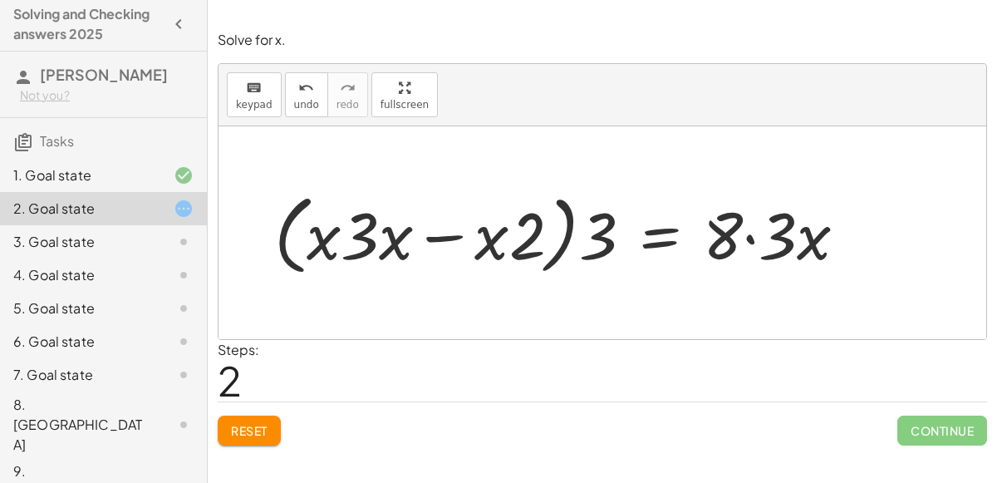
click at [244, 409] on div "Reset Continue" at bounding box center [602, 423] width 769 height 44
click at [247, 415] on button "Reset" at bounding box center [249, 430] width 63 height 30
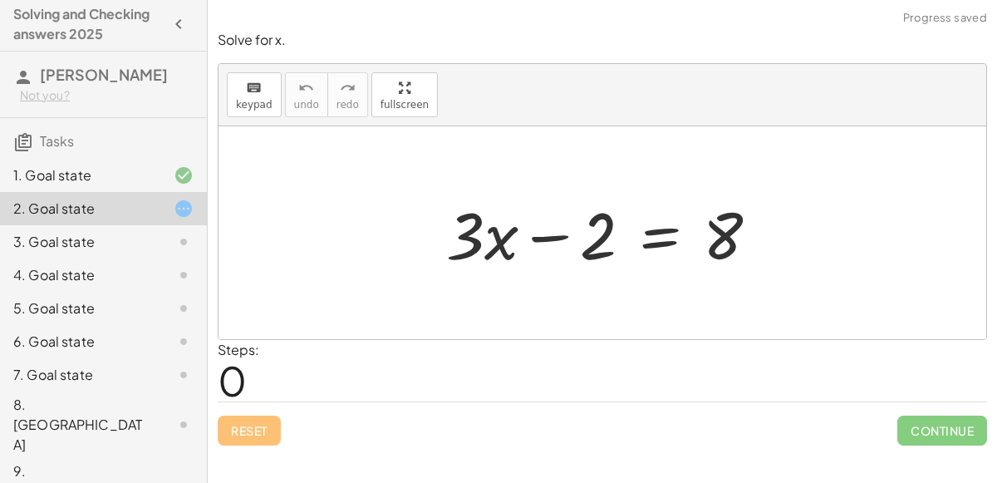
click at [647, 231] on div at bounding box center [609, 233] width 342 height 86
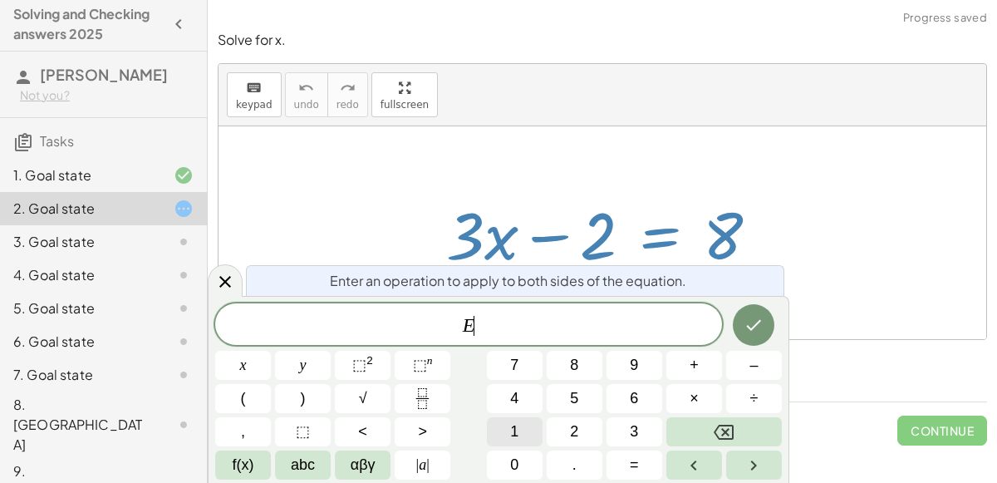
click at [533, 427] on button "1" at bounding box center [515, 431] width 56 height 29
click at [593, 397] on button "5" at bounding box center [575, 398] width 56 height 29
click at [579, 359] on button "8" at bounding box center [575, 365] width 56 height 29
click at [621, 363] on button "9" at bounding box center [635, 365] width 56 height 29
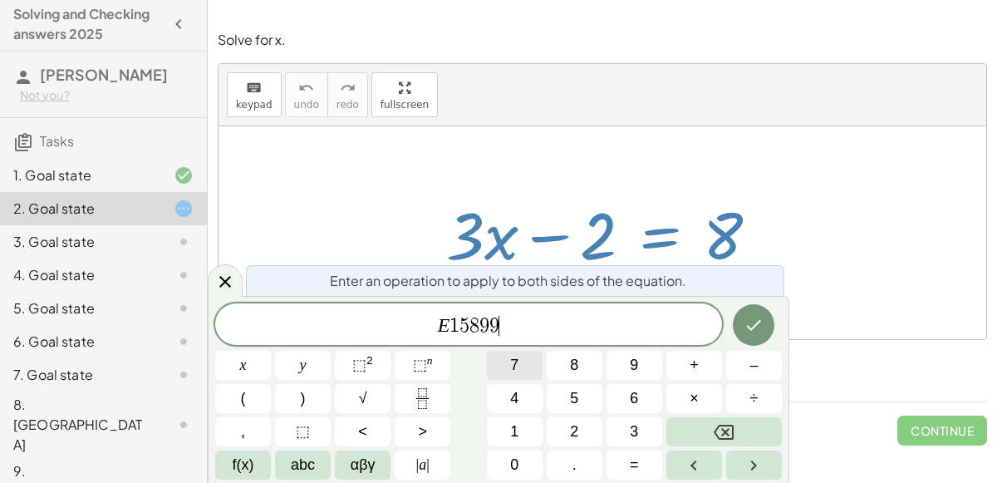
click at [517, 367] on span "7" at bounding box center [514, 365] width 8 height 22
click at [266, 368] on button "x" at bounding box center [243, 365] width 56 height 29
click at [758, 331] on icon "Done" at bounding box center [754, 325] width 20 height 20
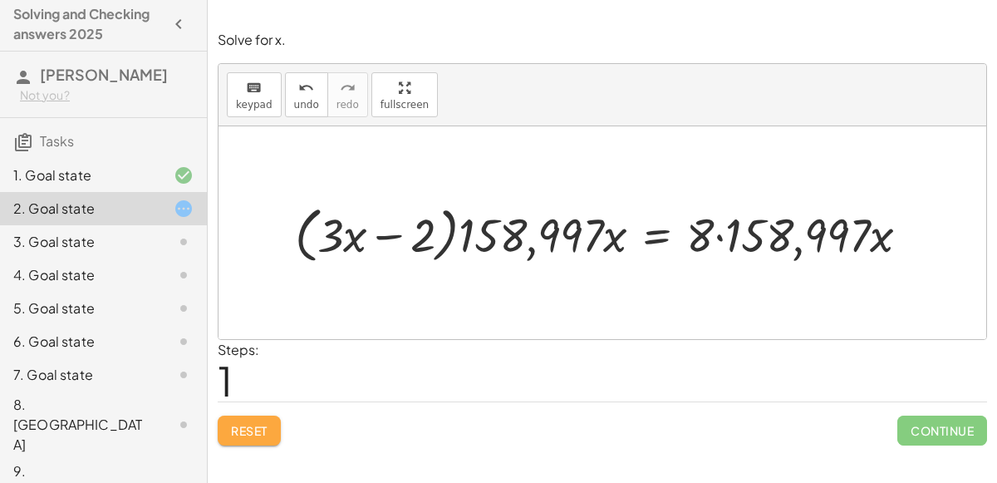
click at [259, 430] on span "Reset" at bounding box center [249, 430] width 37 height 15
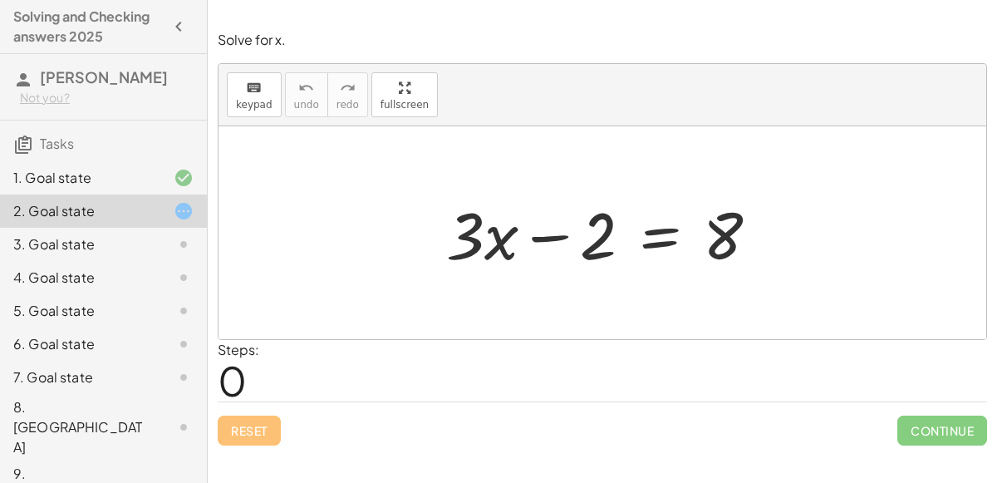
scroll to position [16, 0]
